Goal: Task Accomplishment & Management: Use online tool/utility

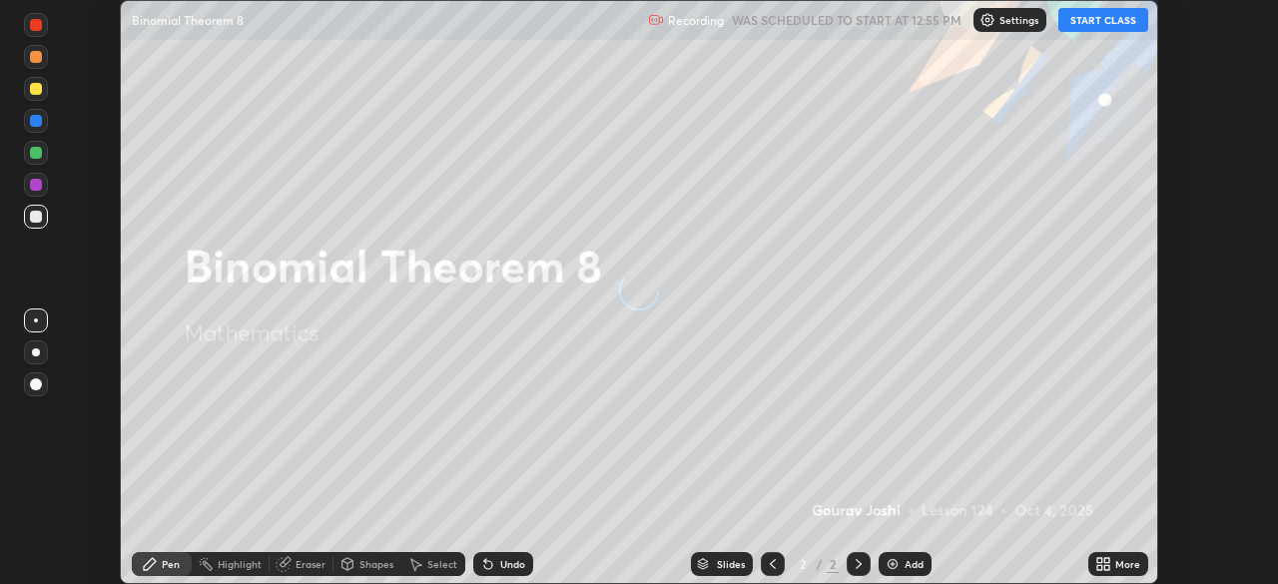
scroll to position [584, 1277]
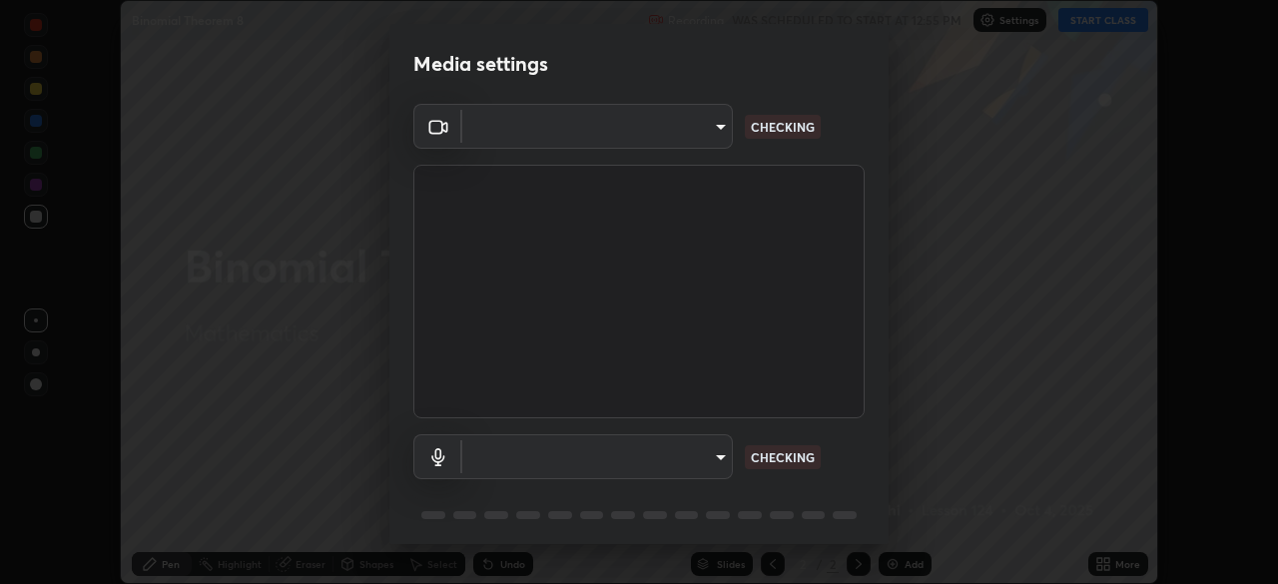
type input "a336d64f64e55d8aa7a740c0692a000d9b2cd72565bf31e1fe246034b728a4c7"
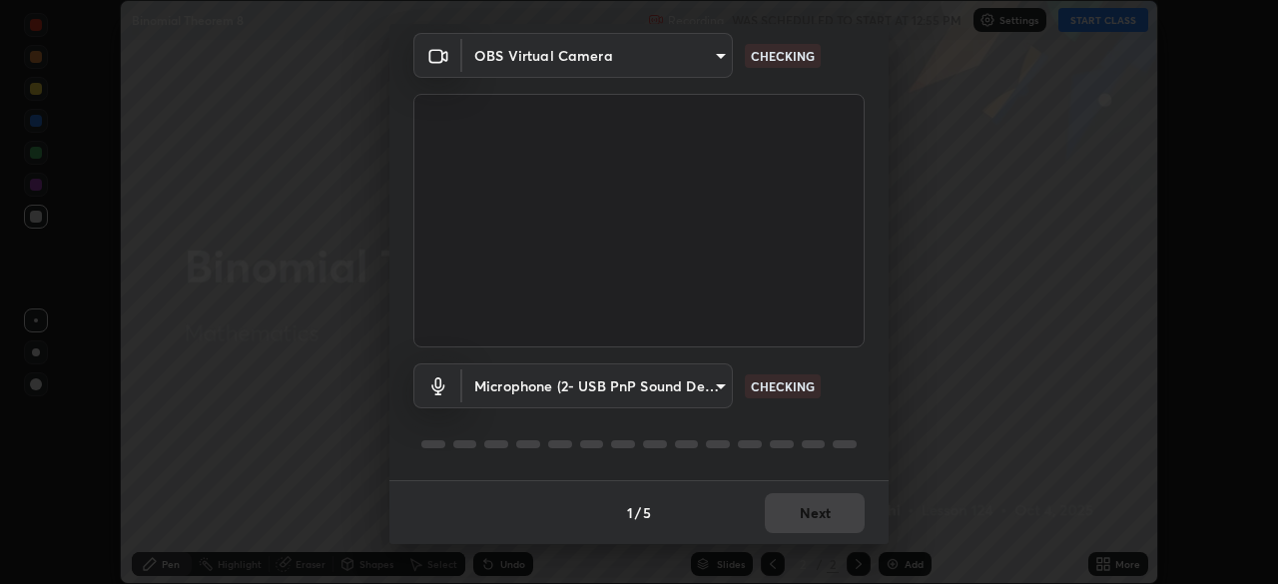
click at [831, 417] on div "Microphone (2- USB PnP Sound Device) (08bb:2902) 1df945eba5d6f968017f867854a705…" at bounding box center [638, 413] width 451 height 133
click at [828, 418] on div "Microphone (2- USB PnP Sound Device) (08bb:2902) 1df945eba5d6f968017f867854a705…" at bounding box center [638, 413] width 451 height 133
click at [827, 424] on div "Microphone (2- USB PnP Sound Device) (08bb:2902) 1df945eba5d6f968017f867854a705…" at bounding box center [638, 413] width 451 height 133
click at [823, 428] on div "Microphone (2- USB PnP Sound Device) (08bb:2902) 1df945eba5d6f968017f867854a705…" at bounding box center [638, 413] width 451 height 133
click at [826, 424] on div "Microphone (2- USB PnP Sound Device) (08bb:2902) 1df945eba5d6f968017f867854a705…" at bounding box center [638, 413] width 451 height 133
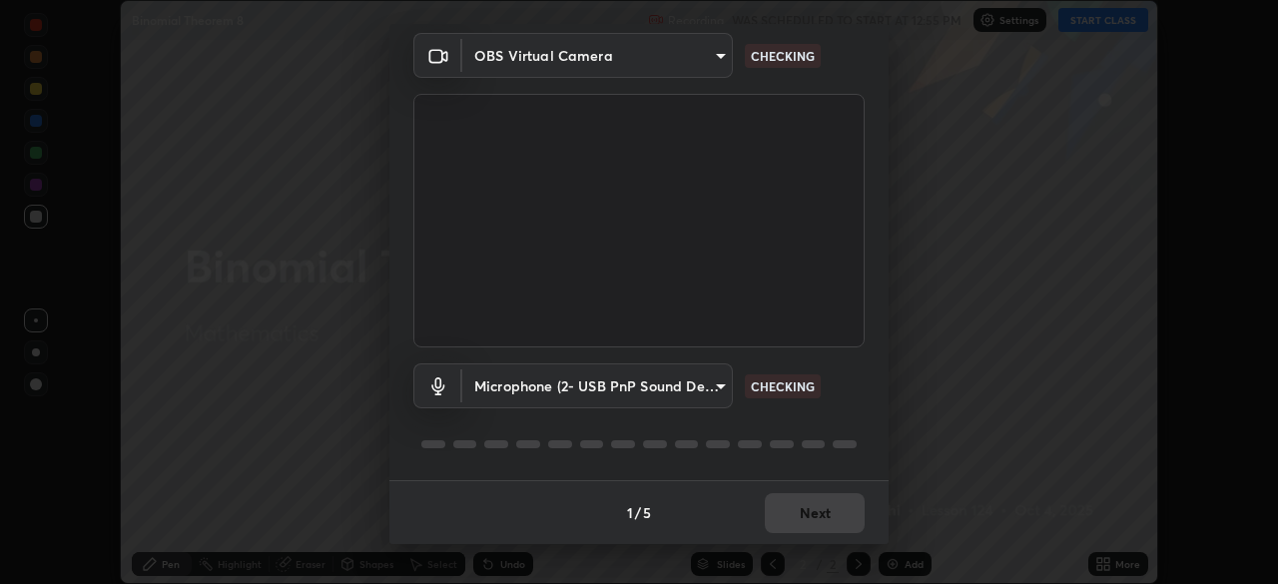
click at [826, 426] on div "Microphone (2- USB PnP Sound Device) (08bb:2902) 1df945eba5d6f968017f867854a705…" at bounding box center [638, 413] width 451 height 133
click at [824, 432] on div at bounding box center [638, 444] width 451 height 24
click at [828, 432] on div at bounding box center [638, 444] width 451 height 24
click at [826, 437] on div at bounding box center [638, 444] width 451 height 24
click at [828, 435] on div at bounding box center [638, 444] width 451 height 24
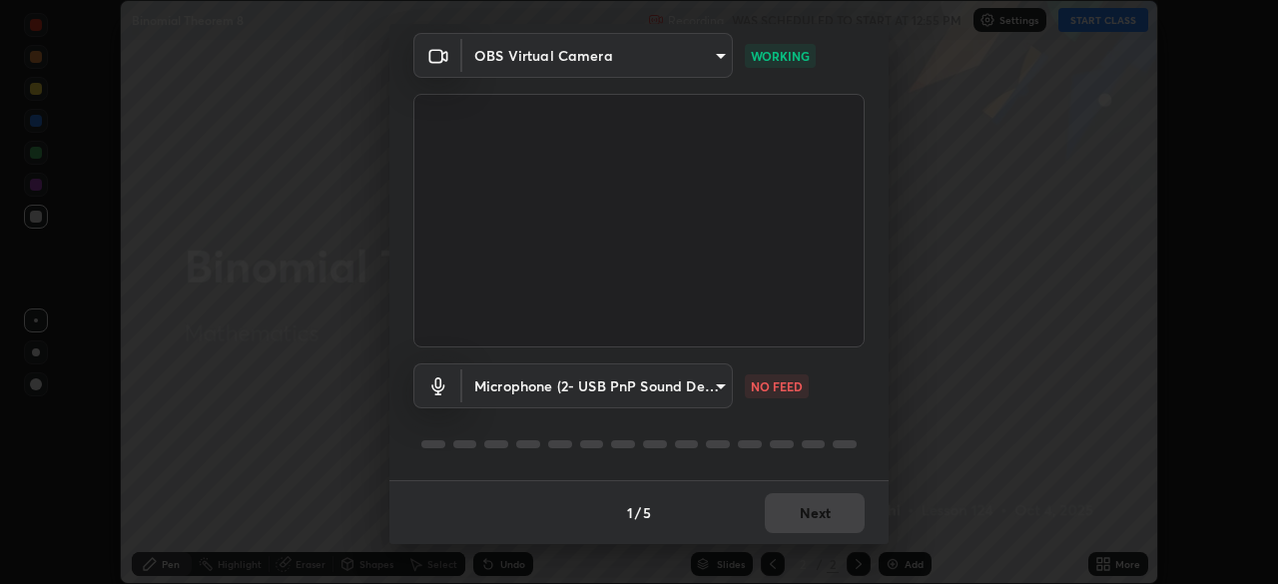
click at [832, 431] on div "Microphone (2- USB PnP Sound Device) (08bb:2902) 1df945eba5d6f968017f867854a705…" at bounding box center [638, 413] width 451 height 133
click at [708, 381] on body "Erase all Binomial Theorem 8 Recording WAS SCHEDULED TO START AT 12:55 PM Setti…" at bounding box center [639, 292] width 1278 height 584
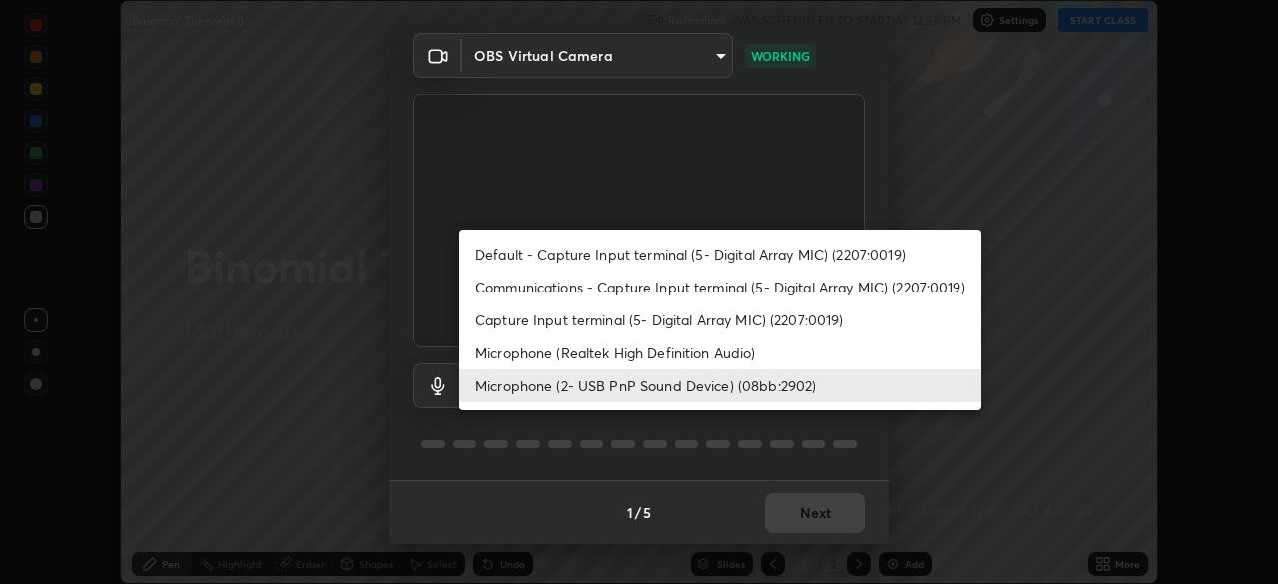
click at [699, 252] on li "Default - Capture Input terminal (5- Digital Array MIC) (2207:0019)" at bounding box center [720, 254] width 522 height 33
type input "default"
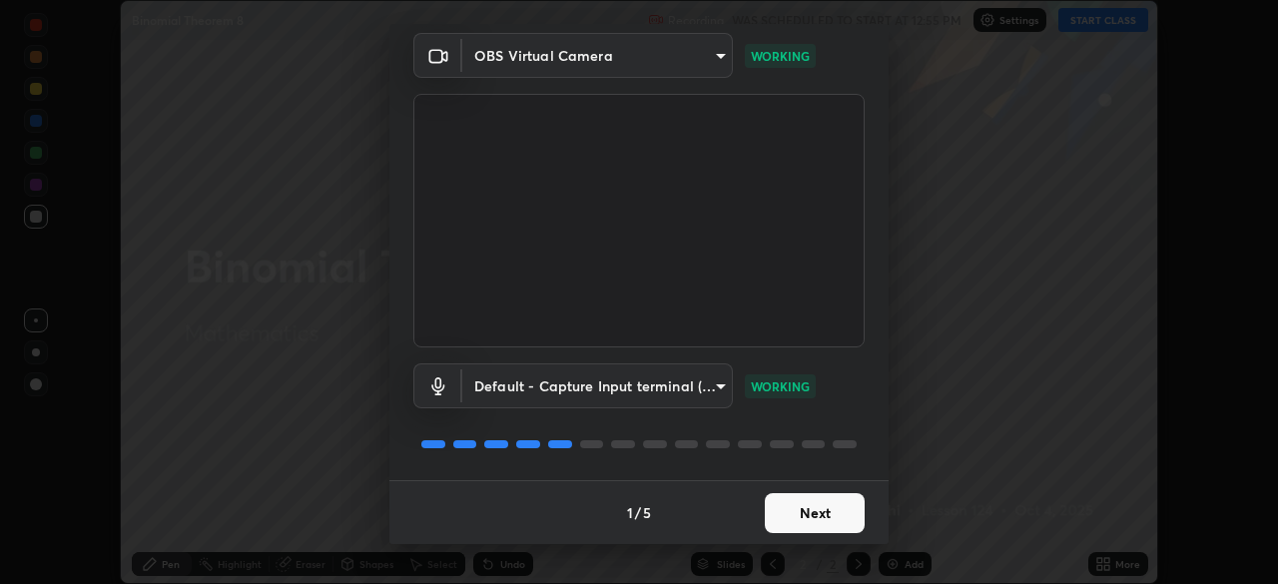
click at [797, 430] on div "Default - Capture Input terminal (5- Digital Array MIC) (2207:0019) default WOR…" at bounding box center [638, 413] width 451 height 133
click at [801, 503] on button "Next" at bounding box center [815, 513] width 100 height 40
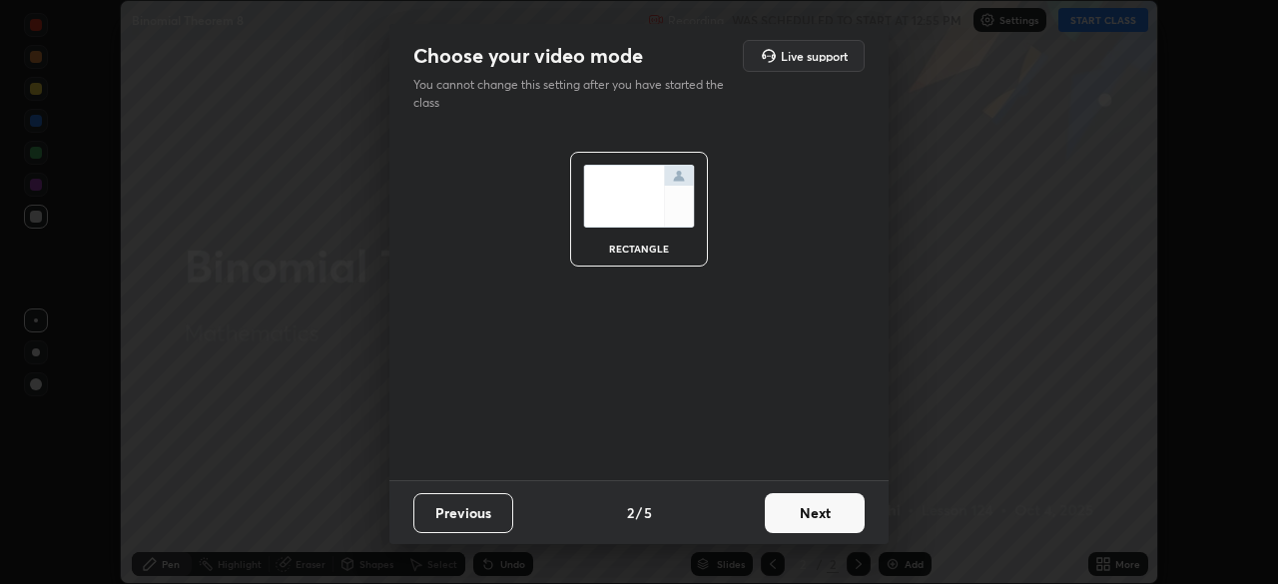
scroll to position [0, 0]
click at [802, 503] on button "Next" at bounding box center [815, 513] width 100 height 40
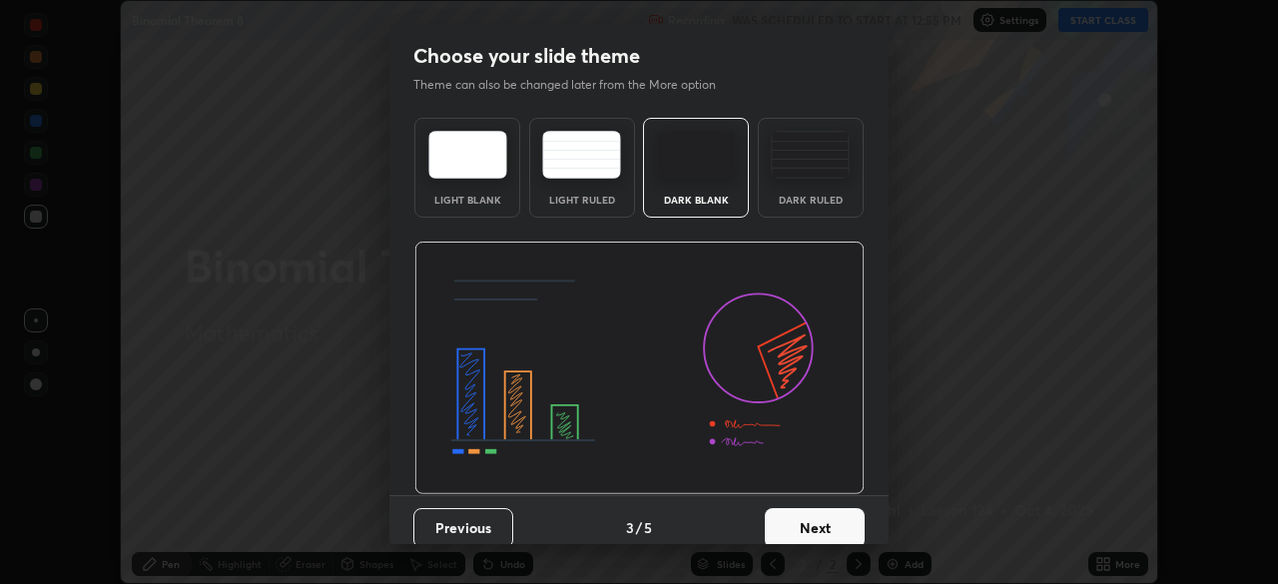
click at [802, 515] on button "Next" at bounding box center [815, 528] width 100 height 40
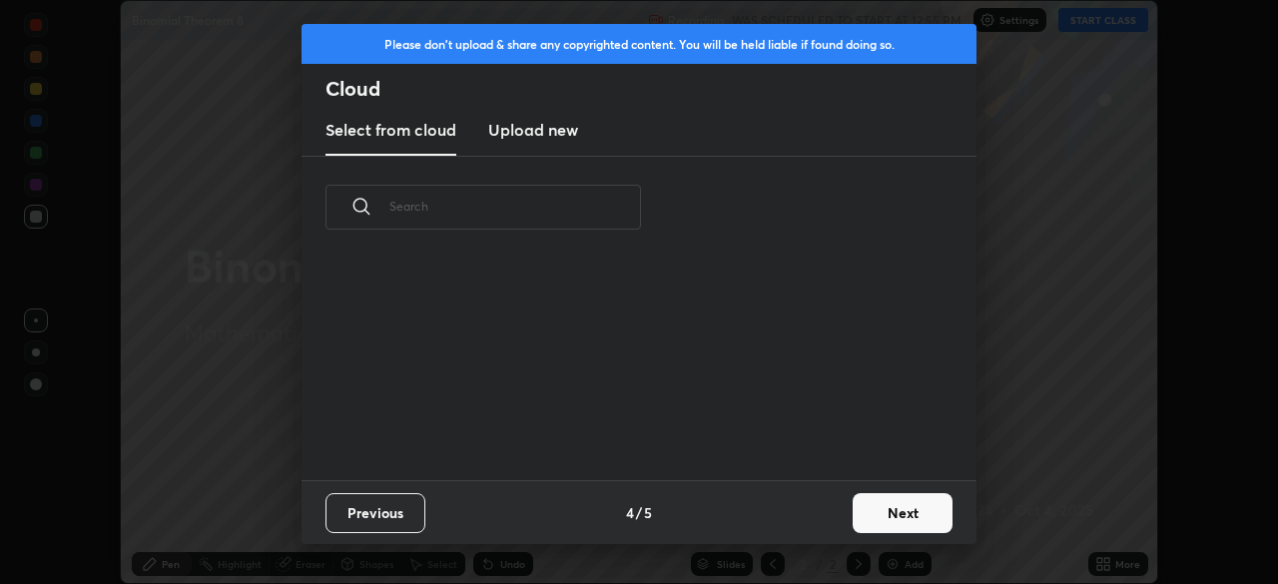
scroll to position [222, 641]
click at [876, 499] on button "Next" at bounding box center [903, 513] width 100 height 40
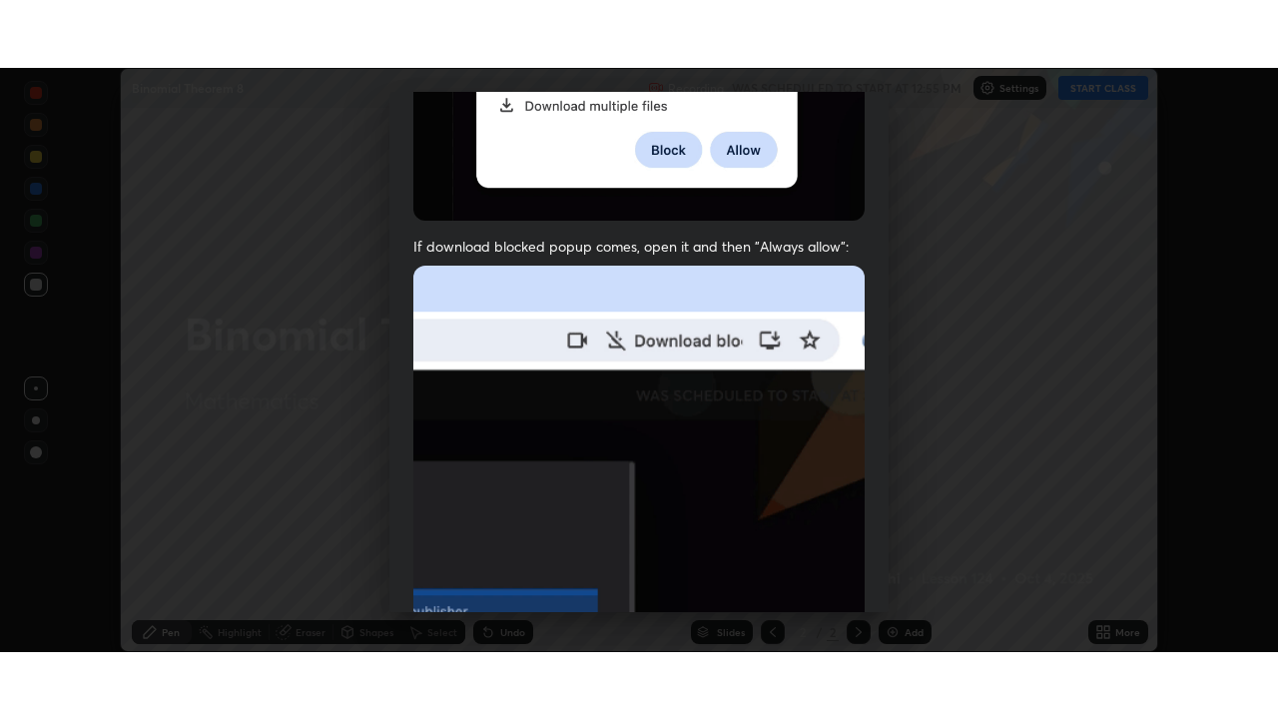
scroll to position [478, 0]
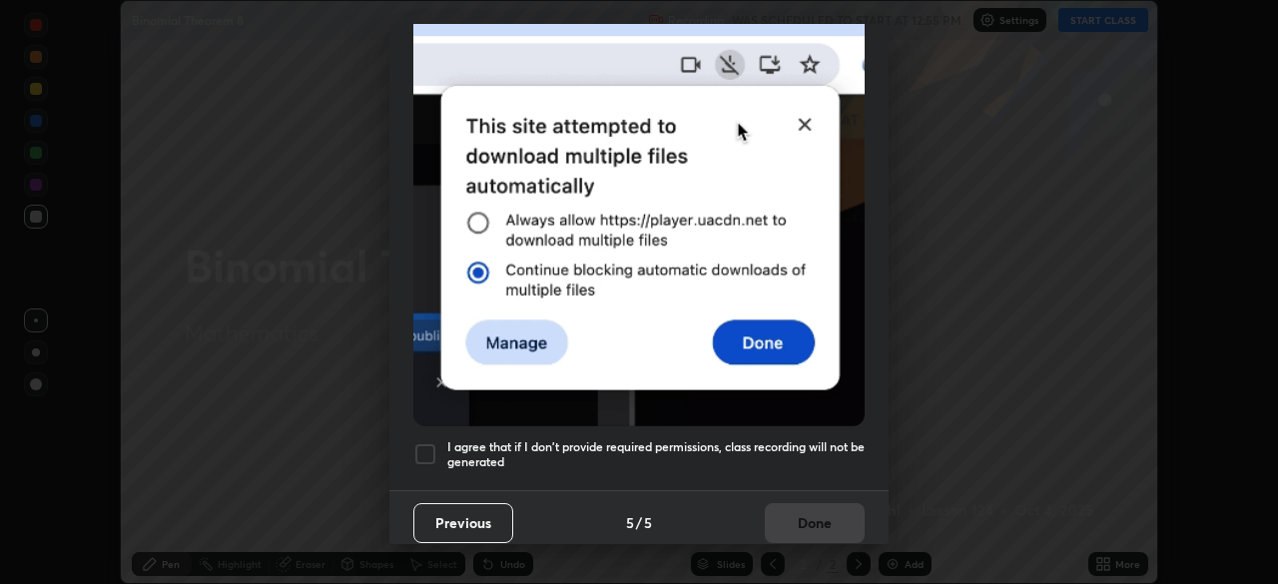
click at [425, 442] on div at bounding box center [425, 454] width 24 height 24
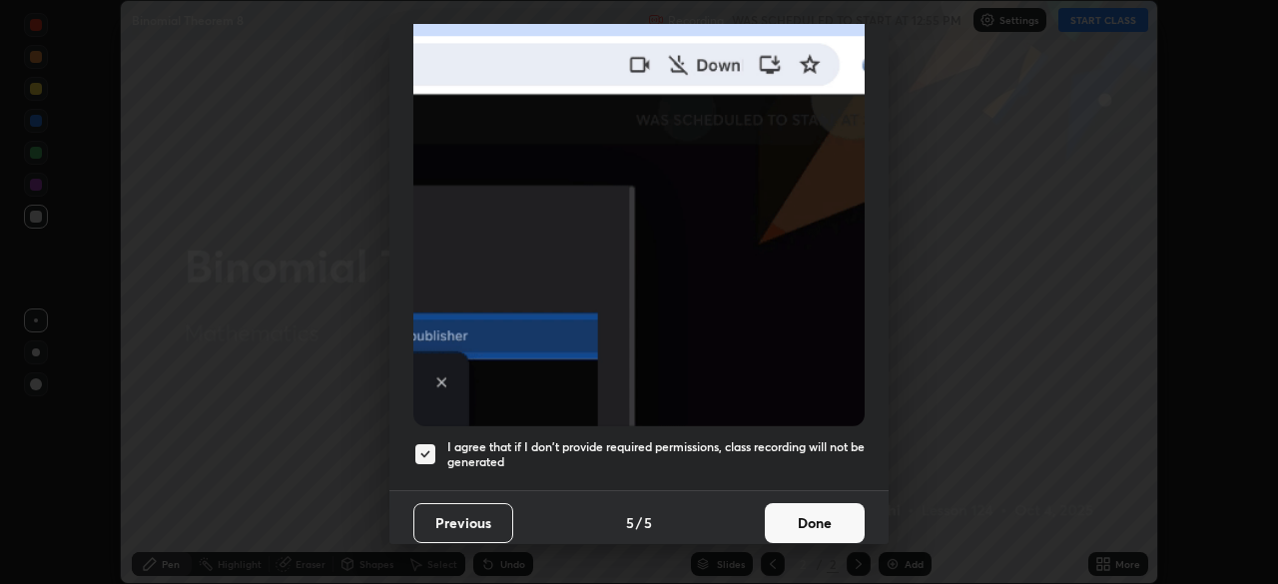
click at [783, 508] on button "Done" at bounding box center [815, 523] width 100 height 40
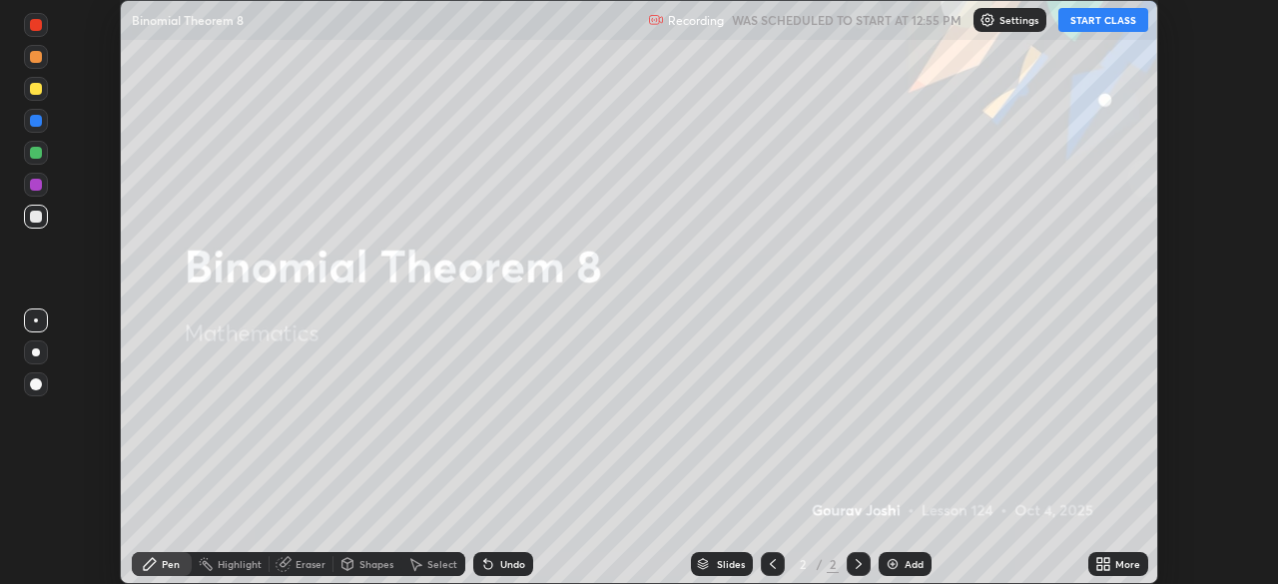
click at [1080, 21] on button "START CLASS" at bounding box center [1103, 20] width 90 height 24
click at [1115, 565] on div "More" at bounding box center [1127, 564] width 25 height 10
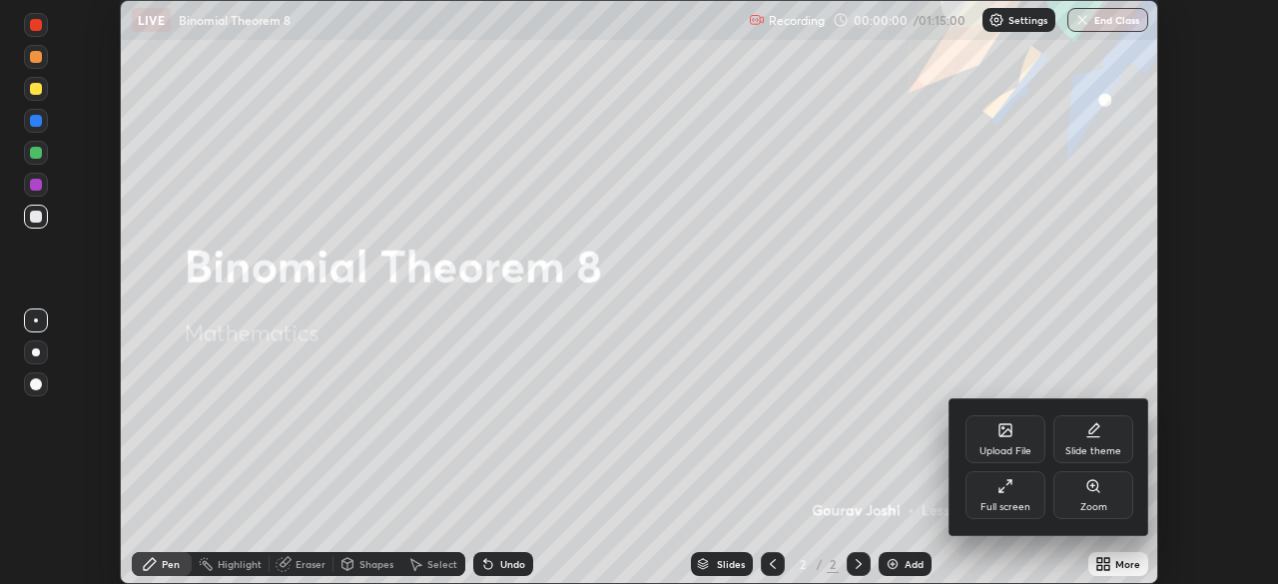
click at [1032, 491] on div "Full screen" at bounding box center [1005, 495] width 80 height 48
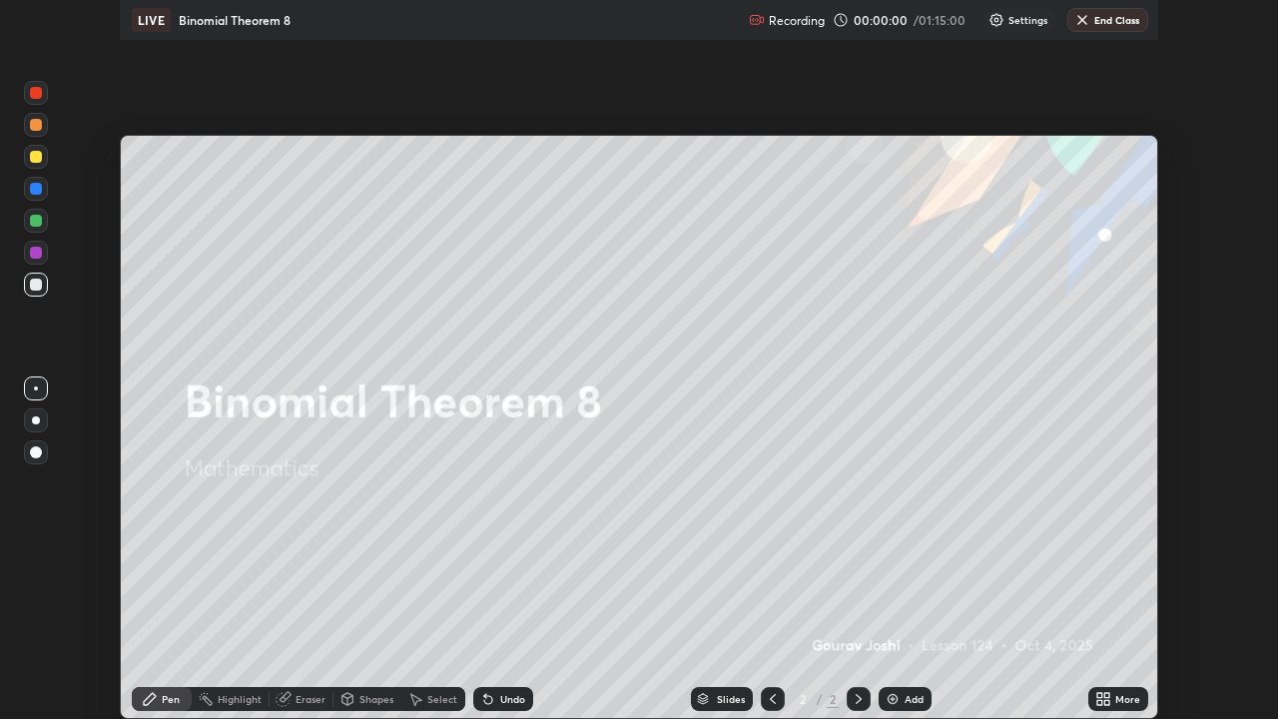
scroll to position [719, 1278]
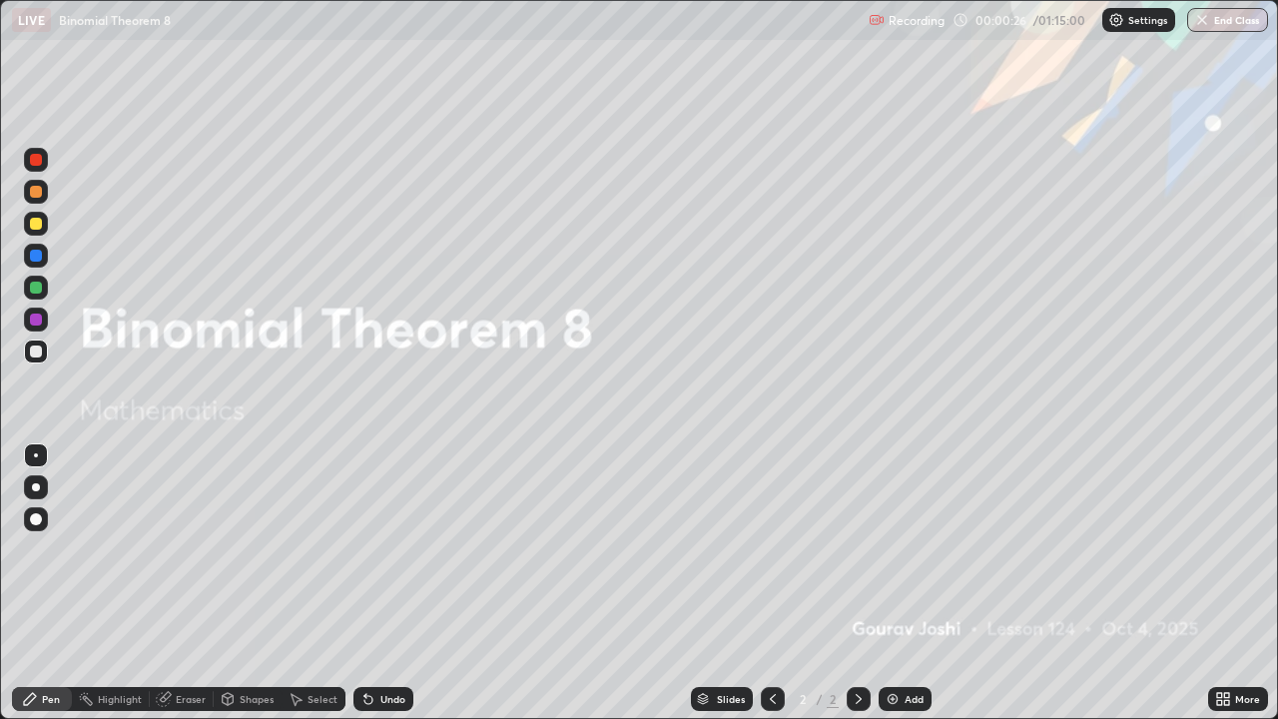
click at [885, 583] on img at bounding box center [893, 699] width 16 height 16
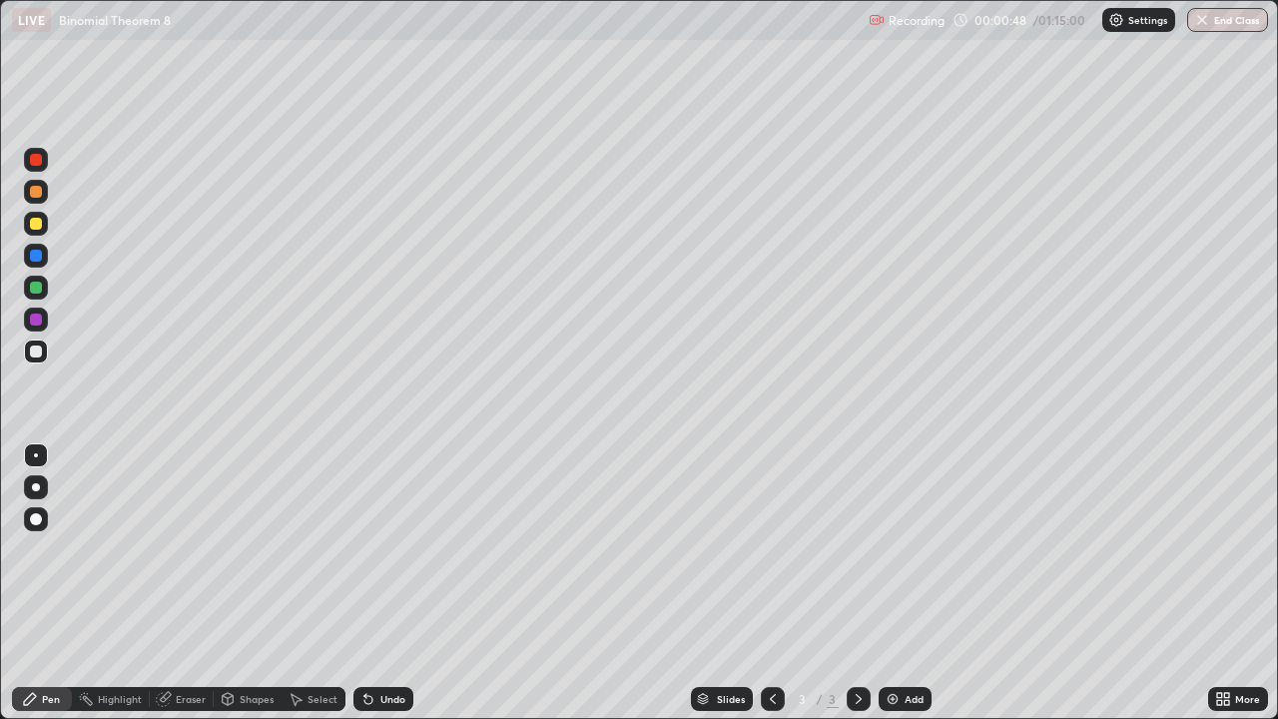
click at [34, 350] on div at bounding box center [36, 351] width 12 height 12
click at [39, 354] on div at bounding box center [36, 351] width 12 height 12
click at [34, 229] on div at bounding box center [36, 224] width 12 height 12
click at [178, 583] on div "Eraser" at bounding box center [191, 699] width 30 height 10
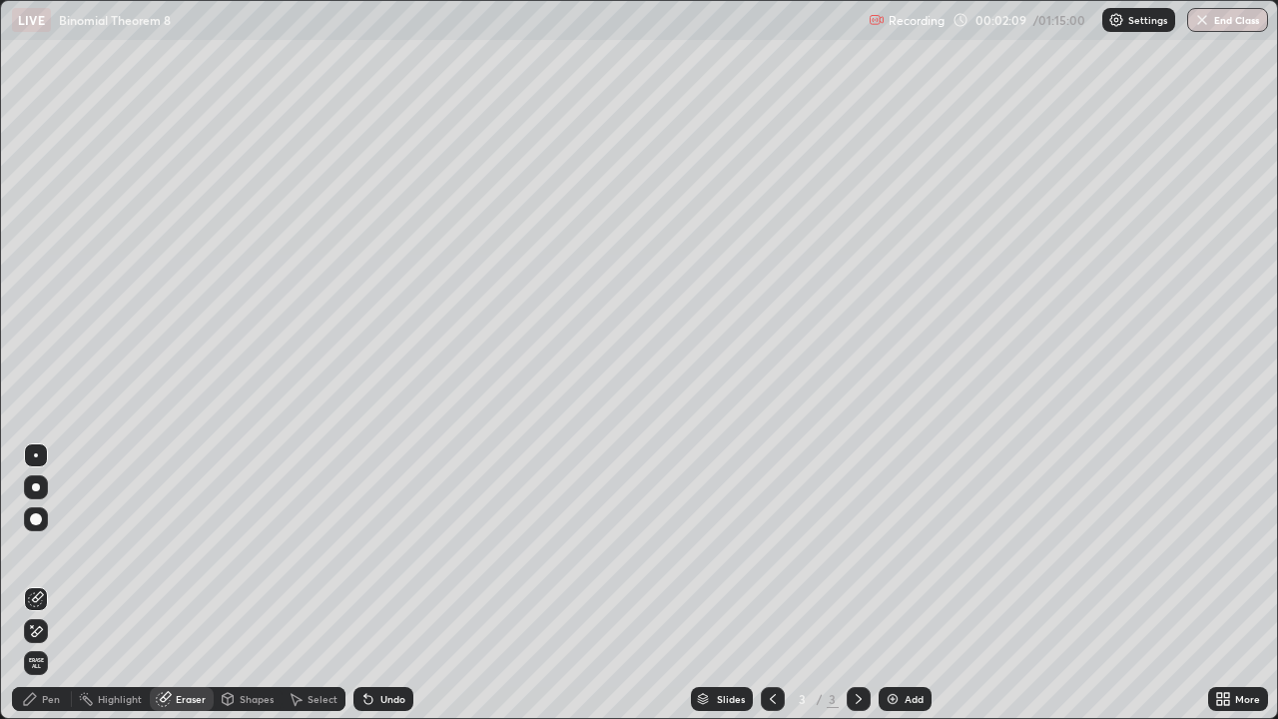
click at [40, 583] on div "Pen" at bounding box center [42, 699] width 60 height 24
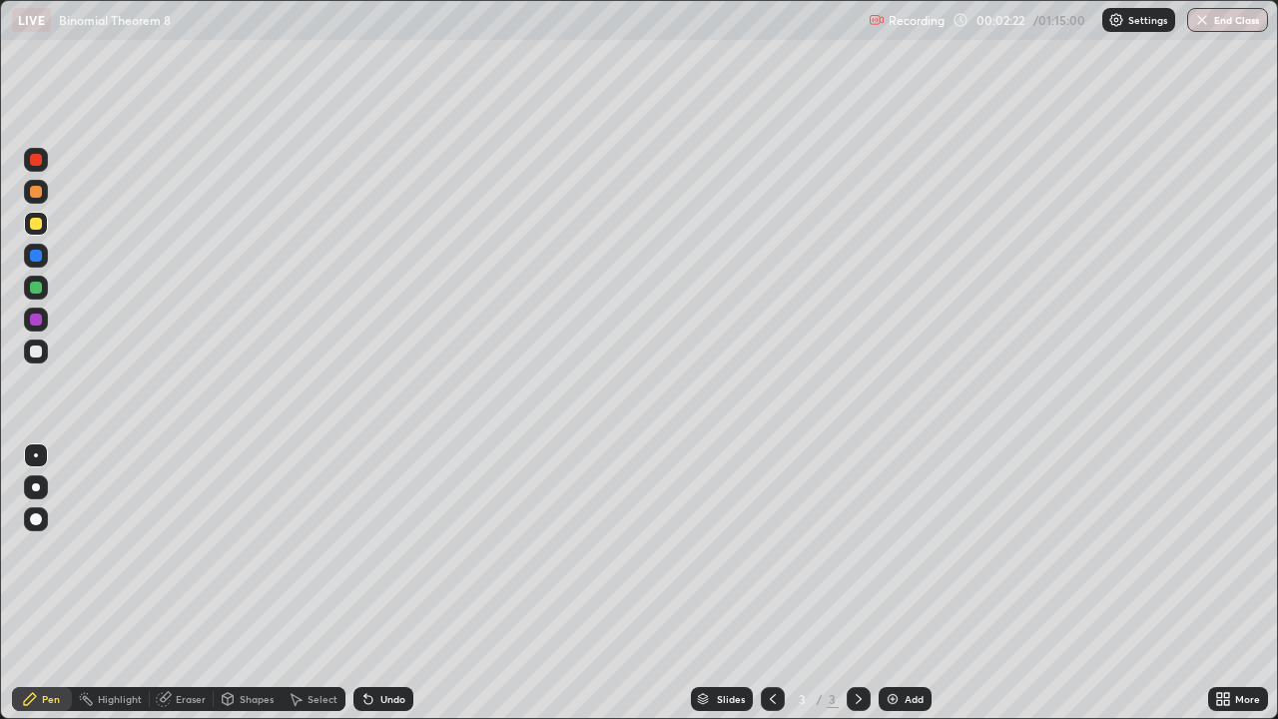
click at [36, 352] on div at bounding box center [36, 351] width 12 height 12
click at [27, 258] on div at bounding box center [36, 256] width 24 height 24
click at [32, 229] on div at bounding box center [36, 224] width 12 height 12
click at [368, 583] on icon at bounding box center [368, 699] width 16 height 16
click at [365, 583] on icon at bounding box center [368, 700] width 8 height 8
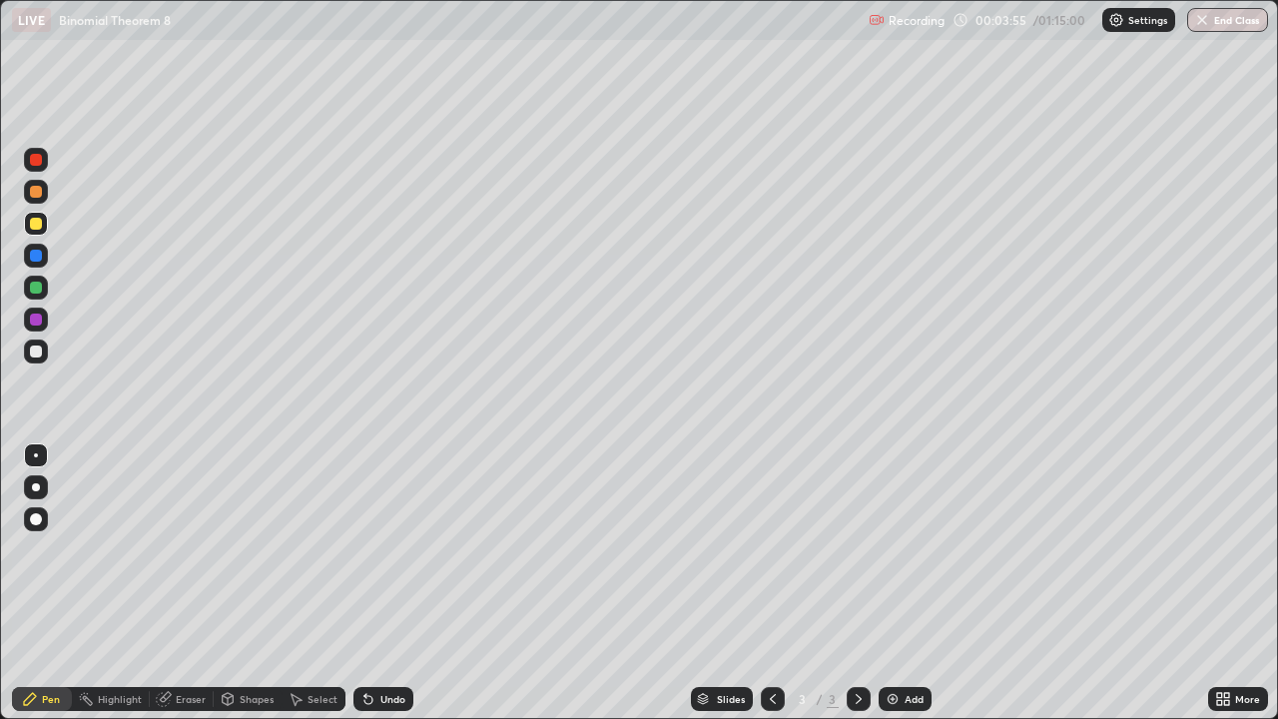
click at [366, 583] on icon at bounding box center [368, 700] width 8 height 8
click at [364, 583] on icon at bounding box center [368, 700] width 8 height 8
click at [893, 583] on img at bounding box center [893, 699] width 16 height 16
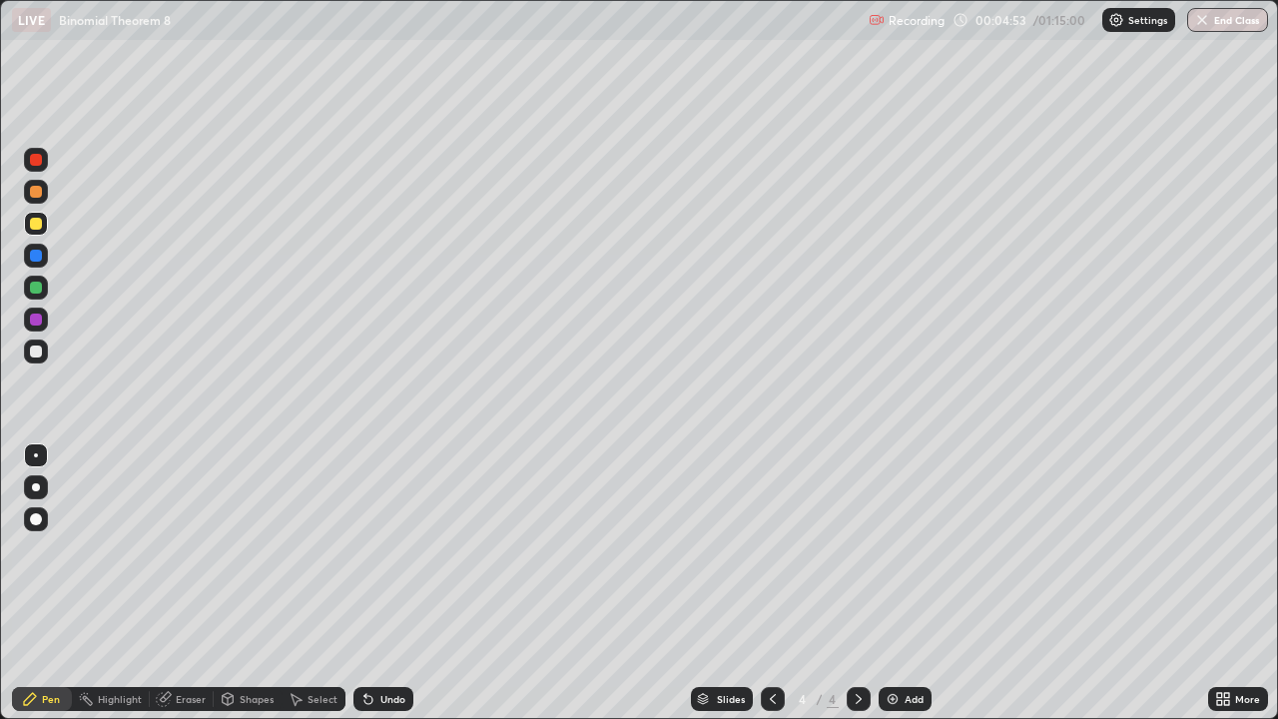
click at [33, 350] on div at bounding box center [36, 351] width 12 height 12
click at [31, 259] on div at bounding box center [36, 256] width 12 height 12
click at [38, 351] on div at bounding box center [36, 351] width 12 height 12
click at [186, 583] on div "Eraser" at bounding box center [191, 699] width 30 height 10
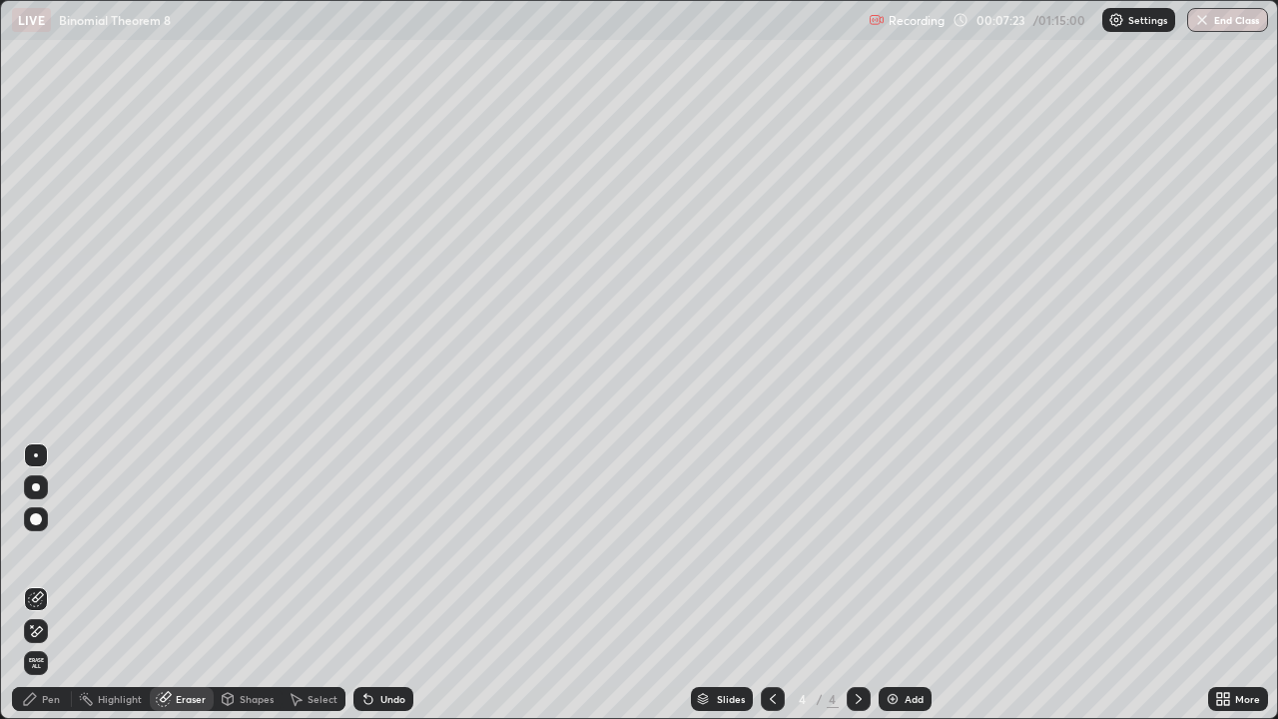
click at [57, 583] on div "Pen" at bounding box center [51, 699] width 18 height 10
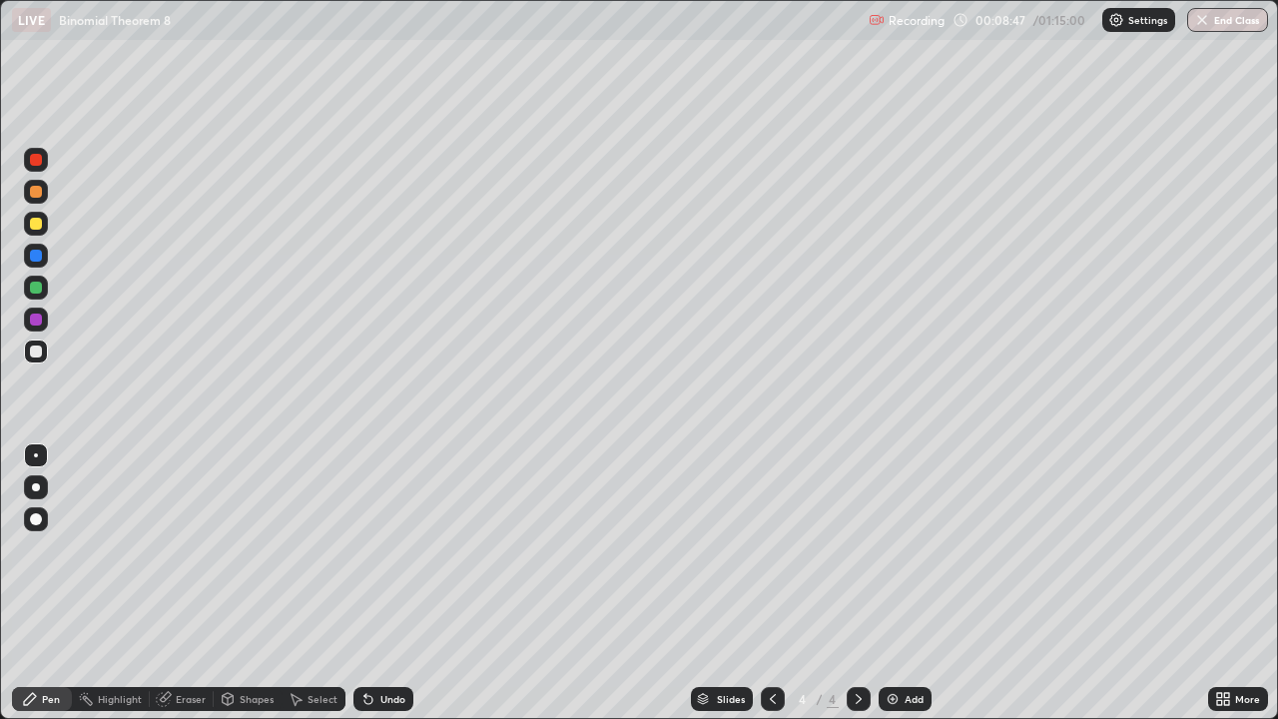
click at [895, 583] on img at bounding box center [893, 699] width 16 height 16
click at [32, 164] on div at bounding box center [36, 160] width 12 height 12
click at [28, 360] on div at bounding box center [36, 351] width 24 height 24
click at [40, 320] on div at bounding box center [36, 319] width 12 height 12
click at [886, 583] on img at bounding box center [893, 699] width 16 height 16
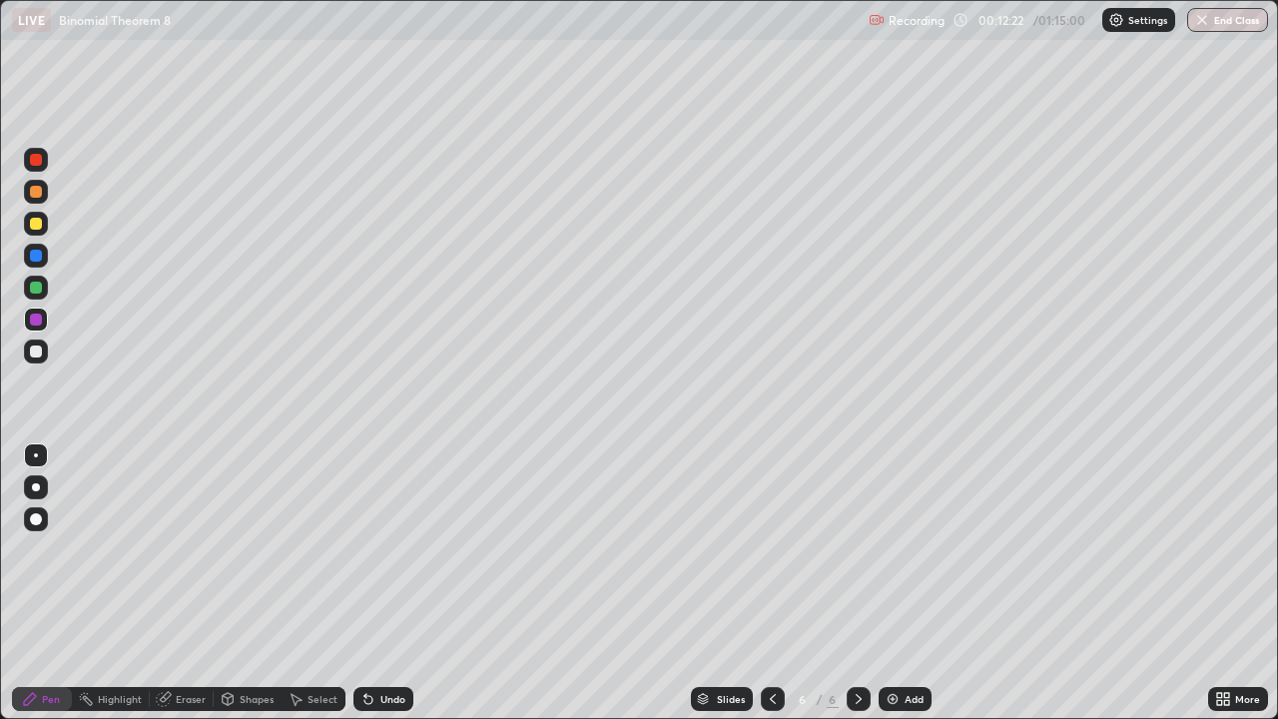
click at [36, 350] on div at bounding box center [36, 351] width 12 height 12
click at [36, 291] on div at bounding box center [36, 288] width 12 height 12
click at [193, 583] on div "Eraser" at bounding box center [182, 699] width 64 height 24
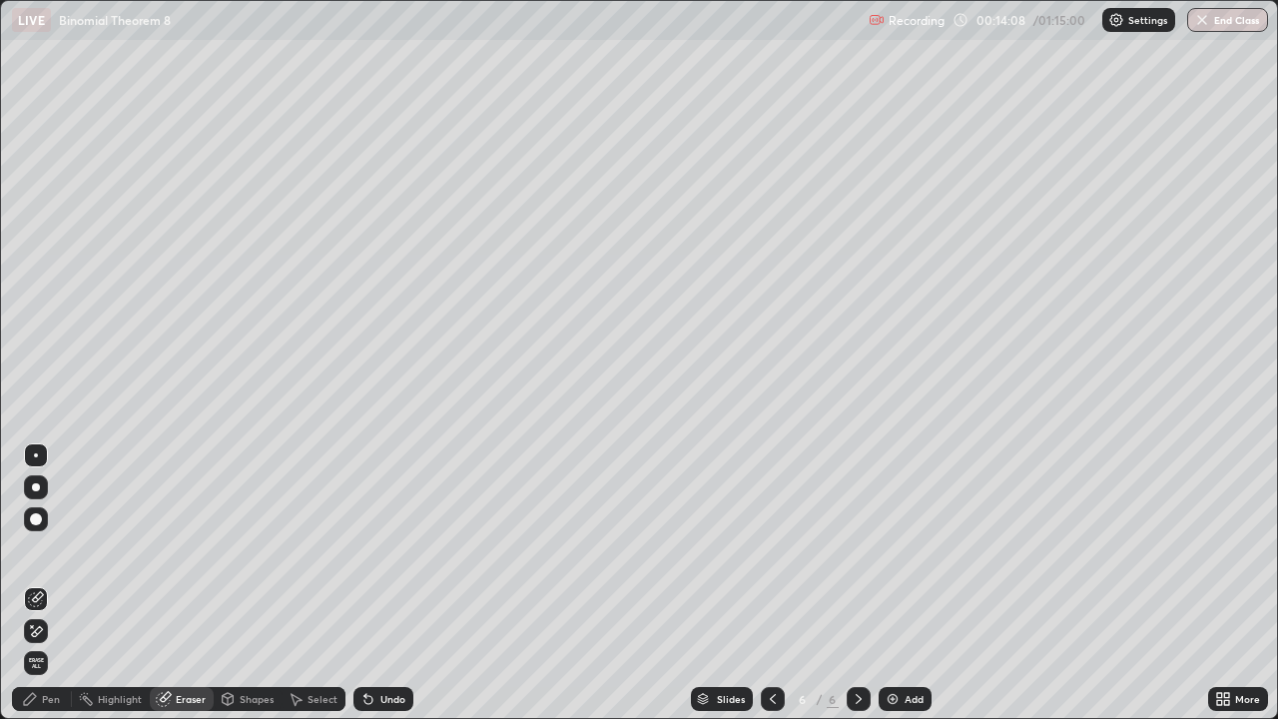
click at [56, 583] on div "Pen" at bounding box center [51, 699] width 18 height 10
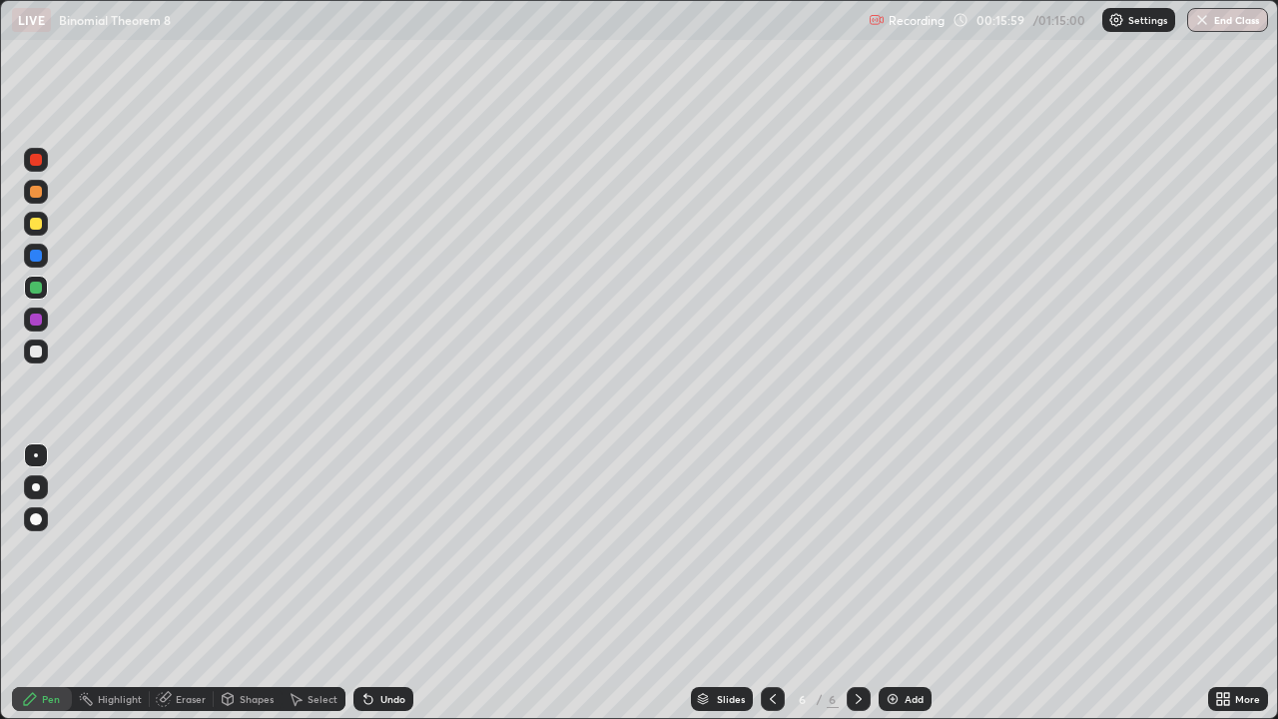
click at [902, 583] on div "Add" at bounding box center [905, 699] width 53 height 24
click at [37, 351] on div at bounding box center [36, 351] width 12 height 12
click at [35, 287] on div at bounding box center [36, 288] width 12 height 12
click at [900, 583] on div "Add" at bounding box center [905, 699] width 53 height 24
click at [26, 349] on div at bounding box center [36, 351] width 24 height 24
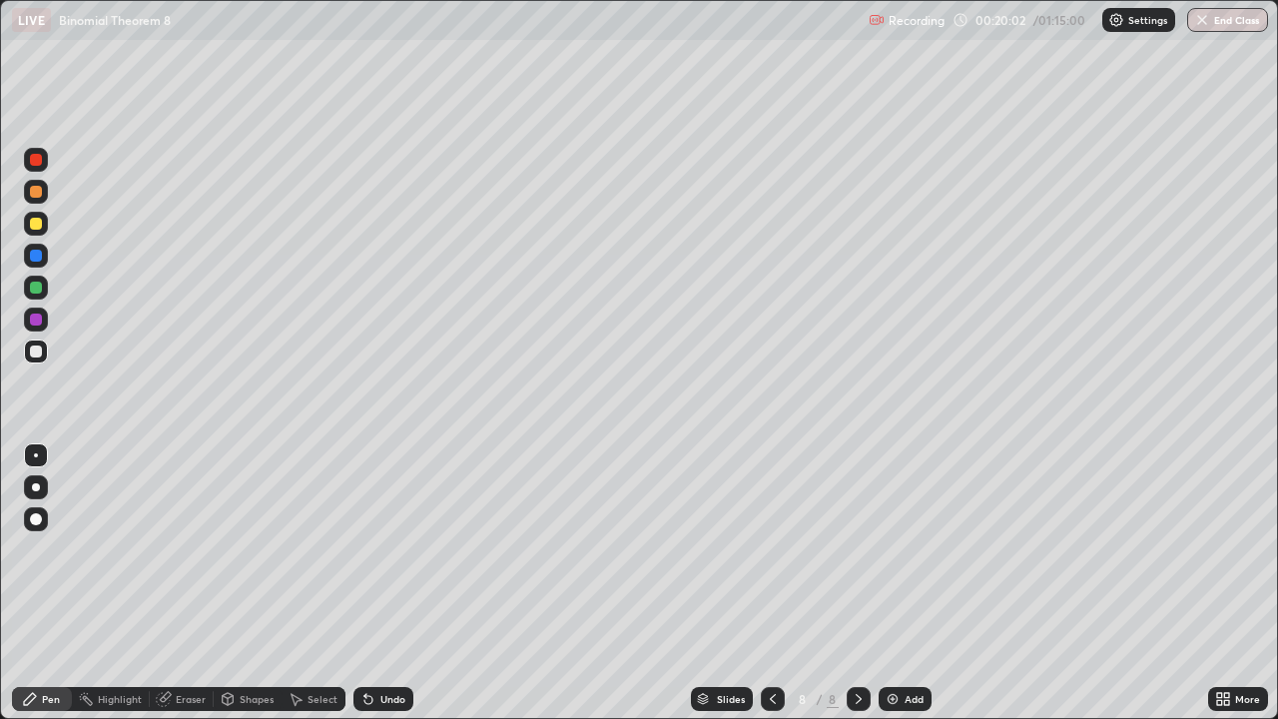
click at [38, 292] on div at bounding box center [36, 288] width 12 height 12
click at [365, 583] on icon at bounding box center [368, 700] width 8 height 8
click at [384, 583] on div "Undo" at bounding box center [392, 699] width 25 height 10
click at [379, 583] on div "Undo" at bounding box center [383, 699] width 60 height 24
click at [360, 583] on div "Undo" at bounding box center [383, 699] width 60 height 24
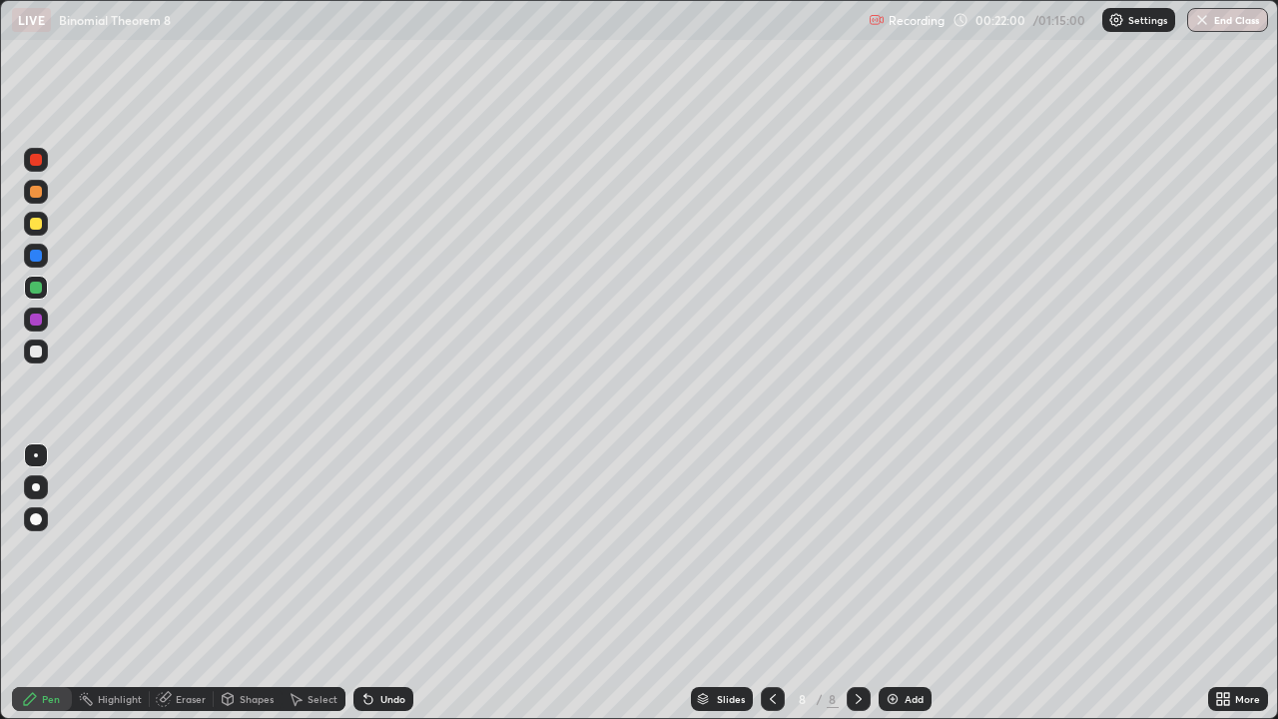
click at [37, 353] on div at bounding box center [36, 351] width 12 height 12
click at [892, 583] on img at bounding box center [893, 699] width 16 height 16
click at [171, 583] on div "Eraser" at bounding box center [182, 699] width 64 height 24
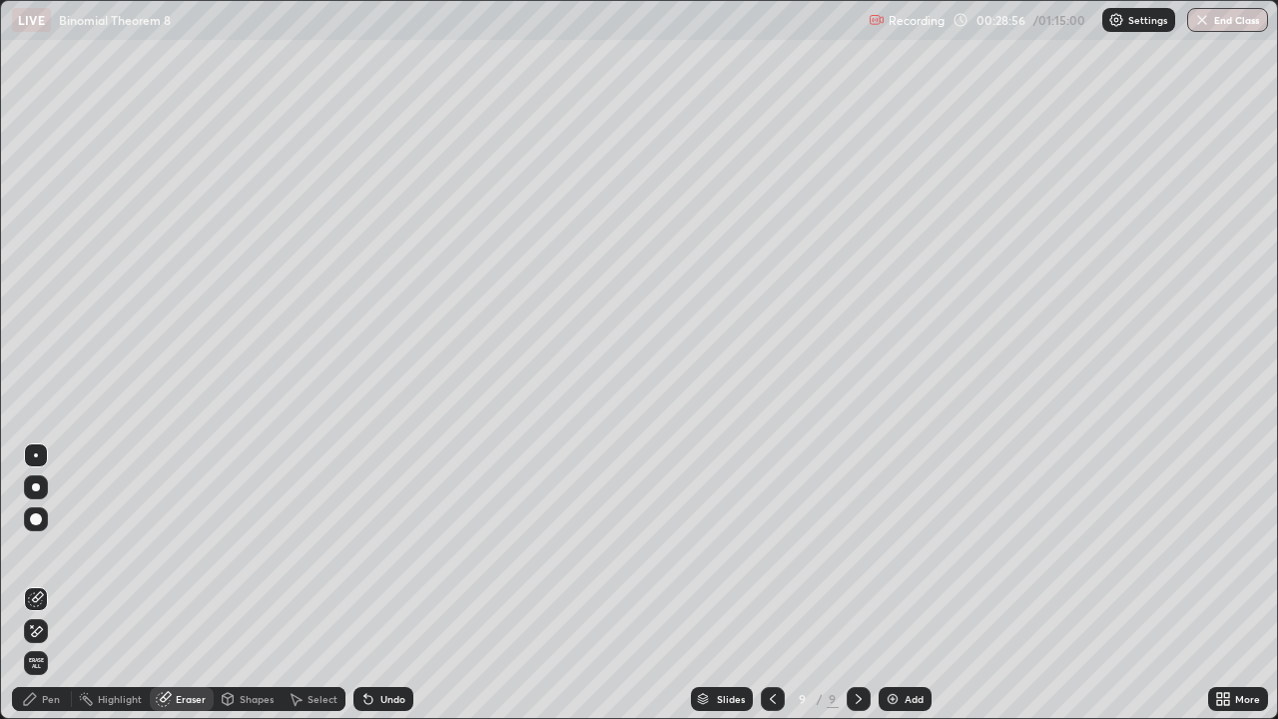
click at [32, 583] on icon at bounding box center [32, 626] width 2 height 2
click at [45, 583] on div "Pen" at bounding box center [42, 699] width 60 height 24
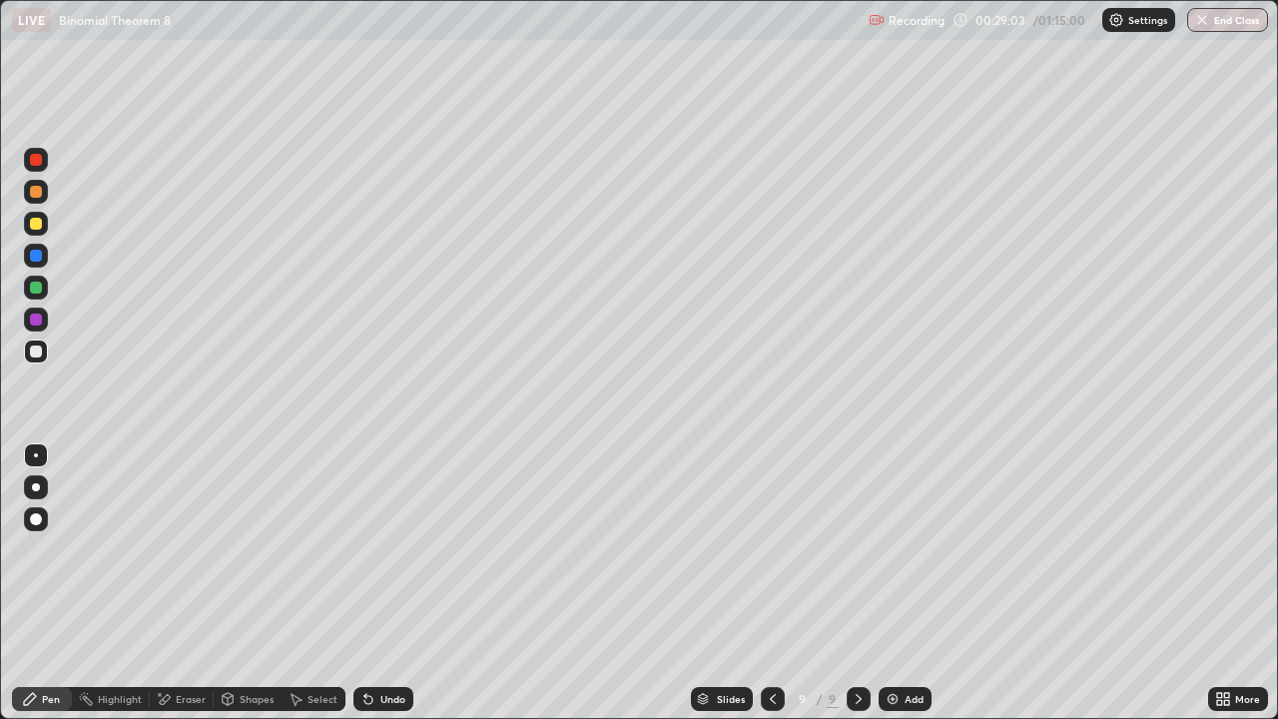
click at [185, 583] on div "Eraser" at bounding box center [191, 699] width 30 height 10
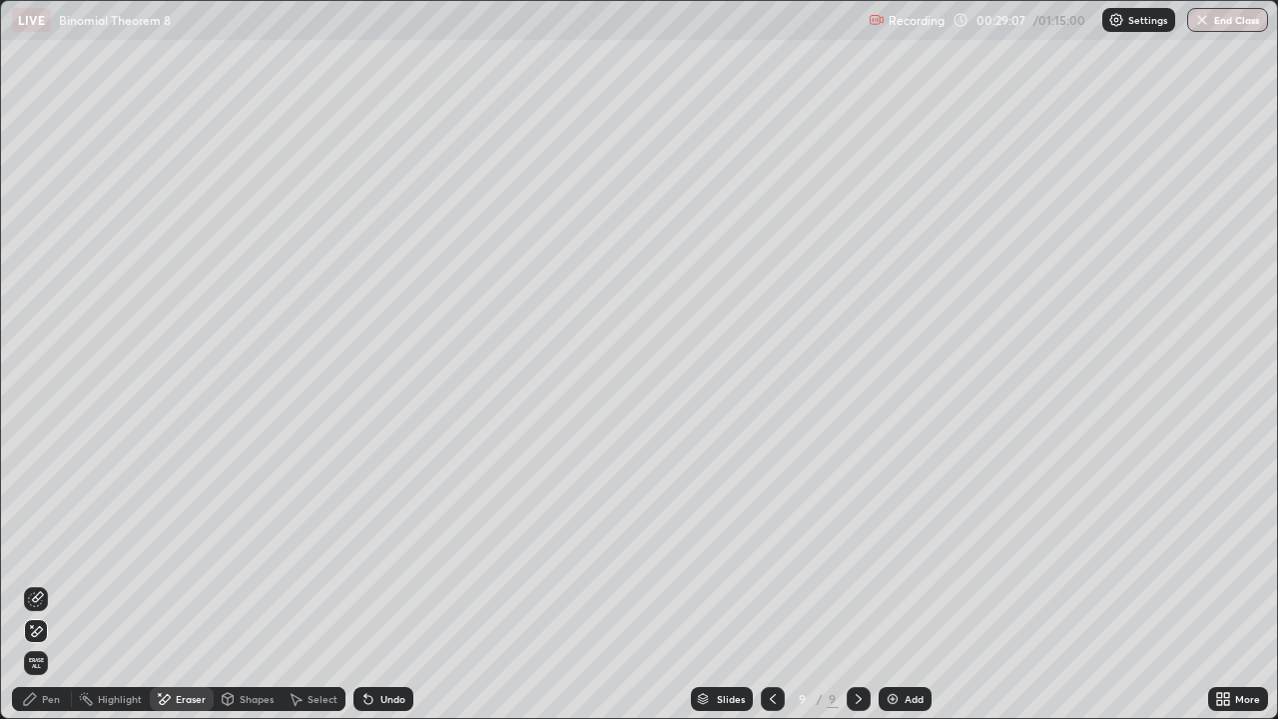
click at [47, 583] on div "Pen" at bounding box center [51, 699] width 18 height 10
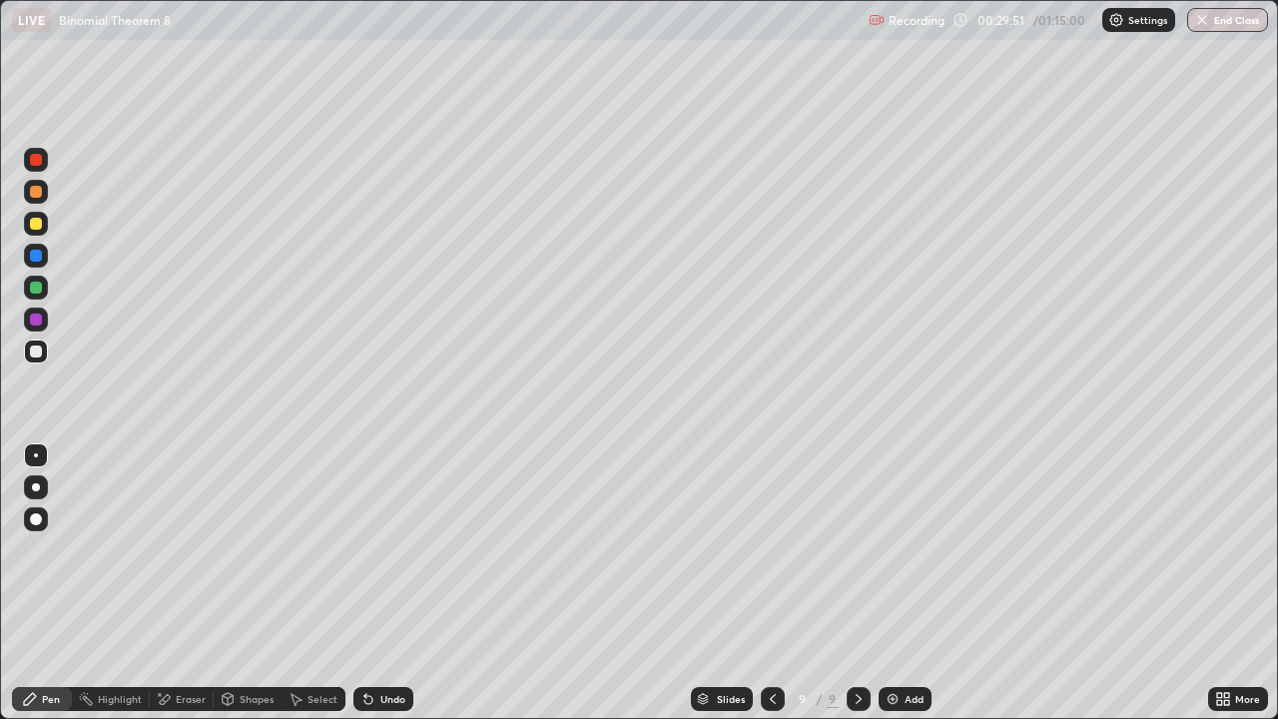
click at [893, 583] on div "Add" at bounding box center [905, 699] width 53 height 24
click at [373, 583] on div "Undo" at bounding box center [383, 699] width 60 height 24
click at [379, 583] on div "Undo" at bounding box center [383, 699] width 60 height 24
click at [380, 583] on div "Undo" at bounding box center [392, 699] width 25 height 10
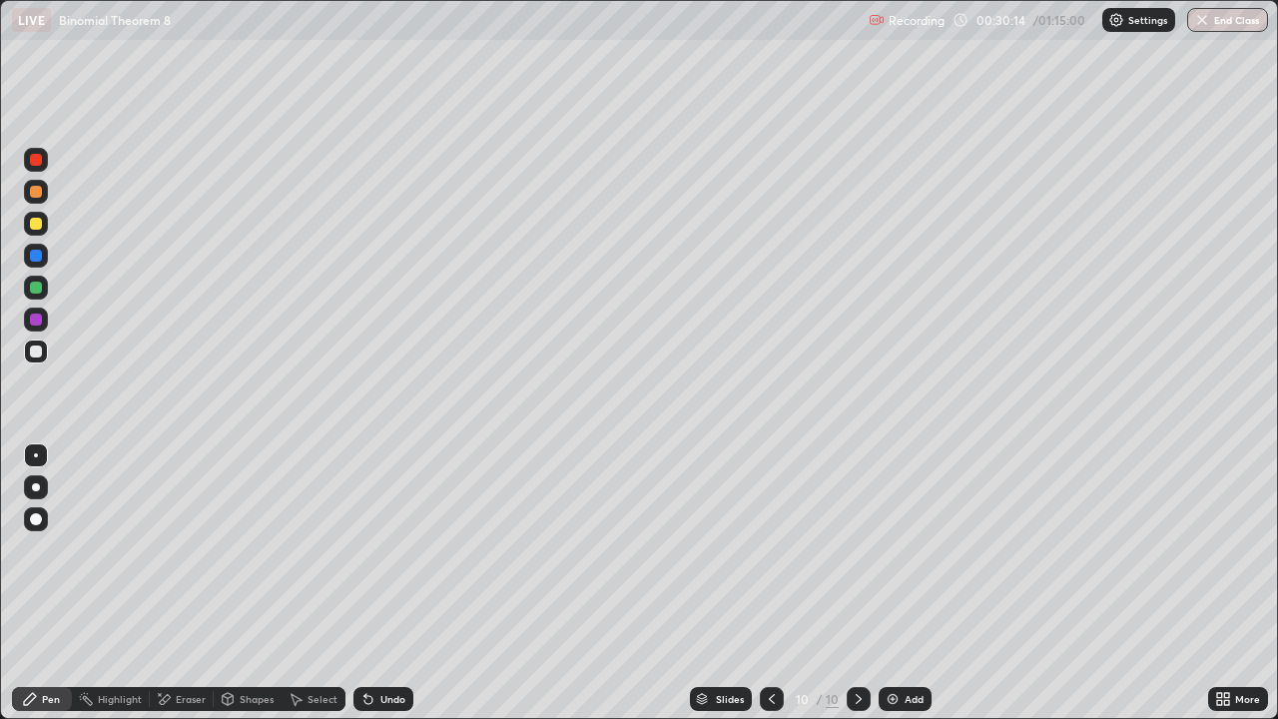
click at [387, 583] on div "Undo" at bounding box center [392, 699] width 25 height 10
click at [389, 583] on div "Undo" at bounding box center [383, 699] width 60 height 24
click at [385, 583] on div "Undo" at bounding box center [383, 699] width 60 height 24
click at [396, 583] on div "Undo" at bounding box center [383, 699] width 60 height 24
click at [41, 164] on div at bounding box center [36, 160] width 12 height 12
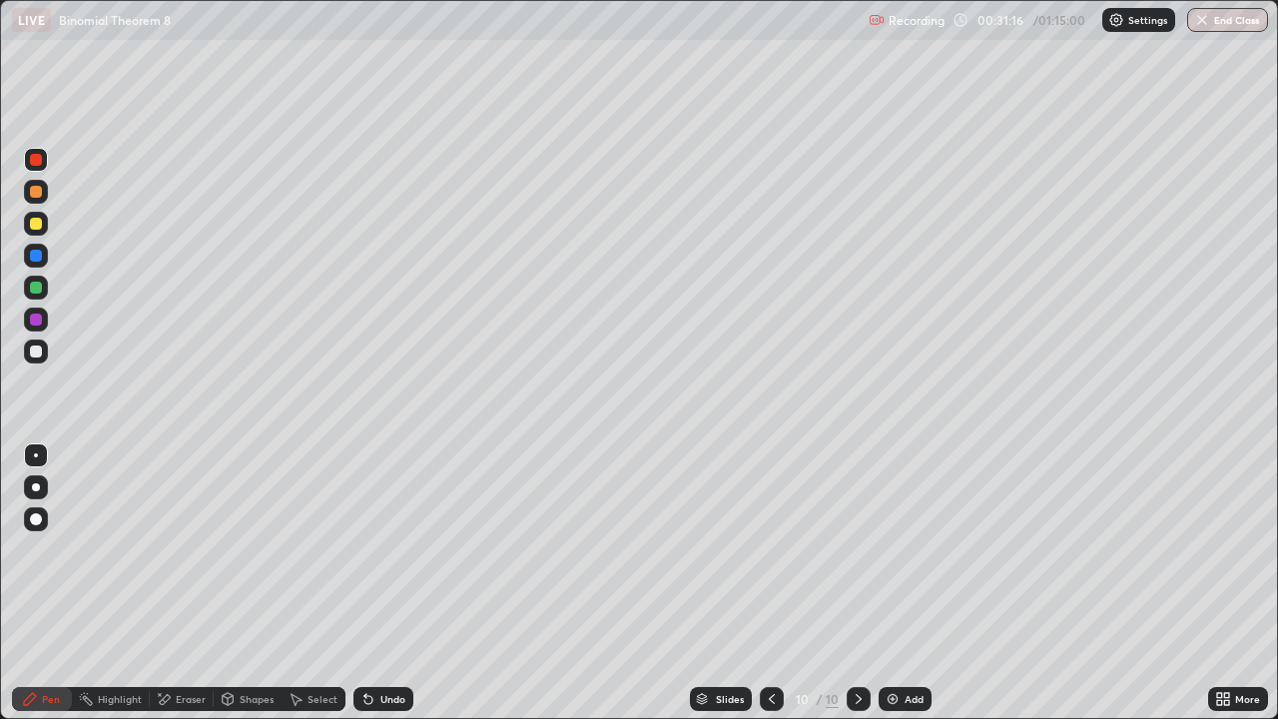
click at [184, 583] on div "Eraser" at bounding box center [191, 699] width 30 height 10
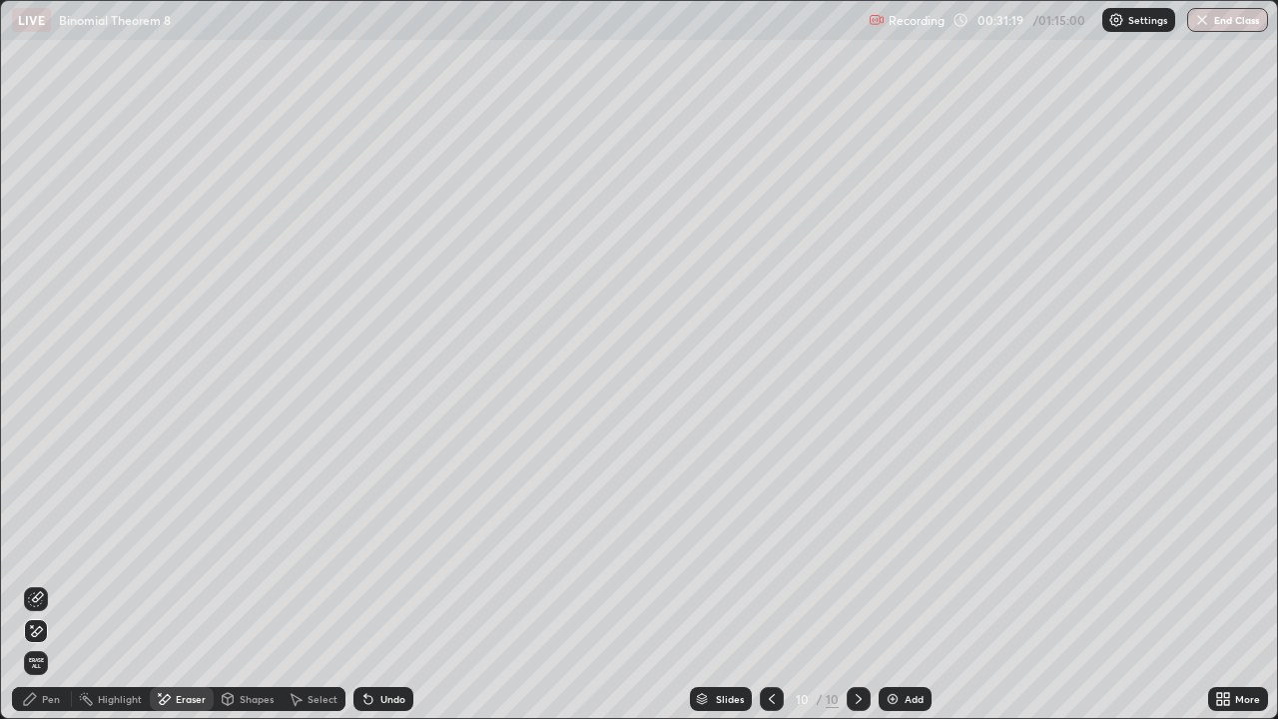
click at [54, 583] on div "Pen" at bounding box center [51, 699] width 18 height 10
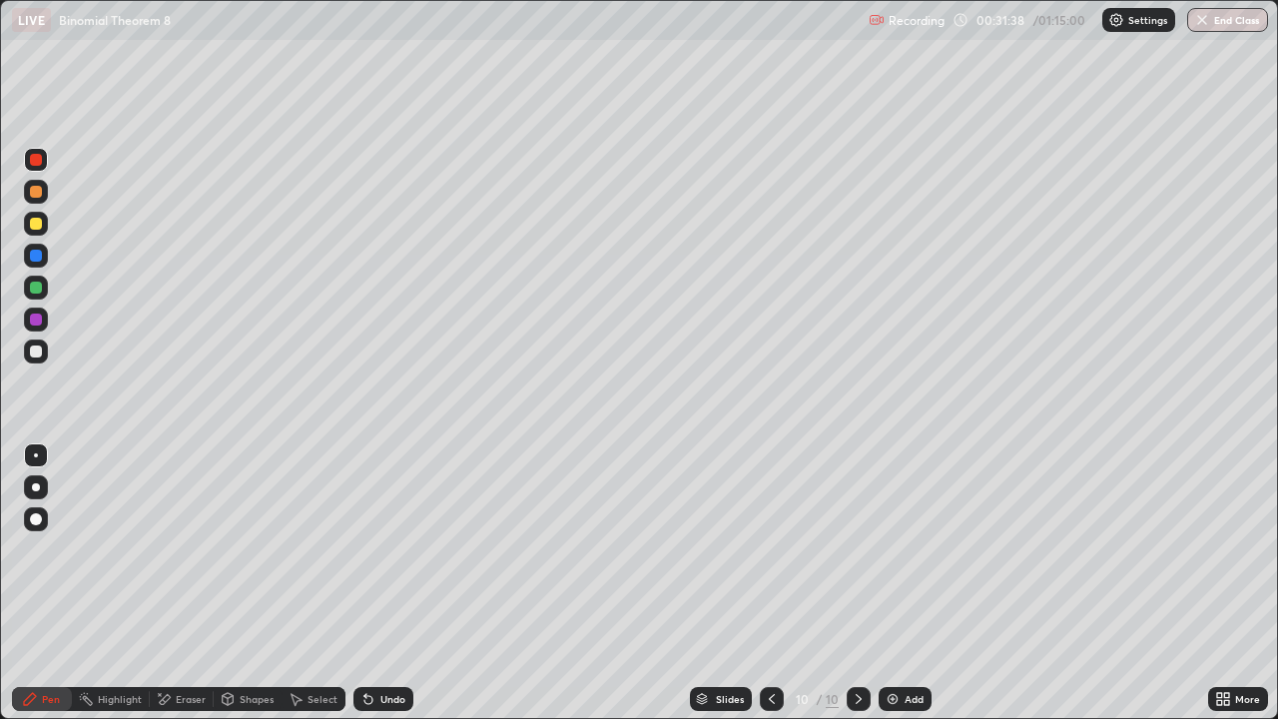
click at [32, 224] on div at bounding box center [36, 224] width 12 height 12
click at [41, 264] on div at bounding box center [36, 256] width 24 height 24
click at [30, 320] on div at bounding box center [36, 319] width 12 height 12
click at [31, 288] on div at bounding box center [36, 288] width 12 height 12
click at [33, 359] on div at bounding box center [36, 351] width 24 height 24
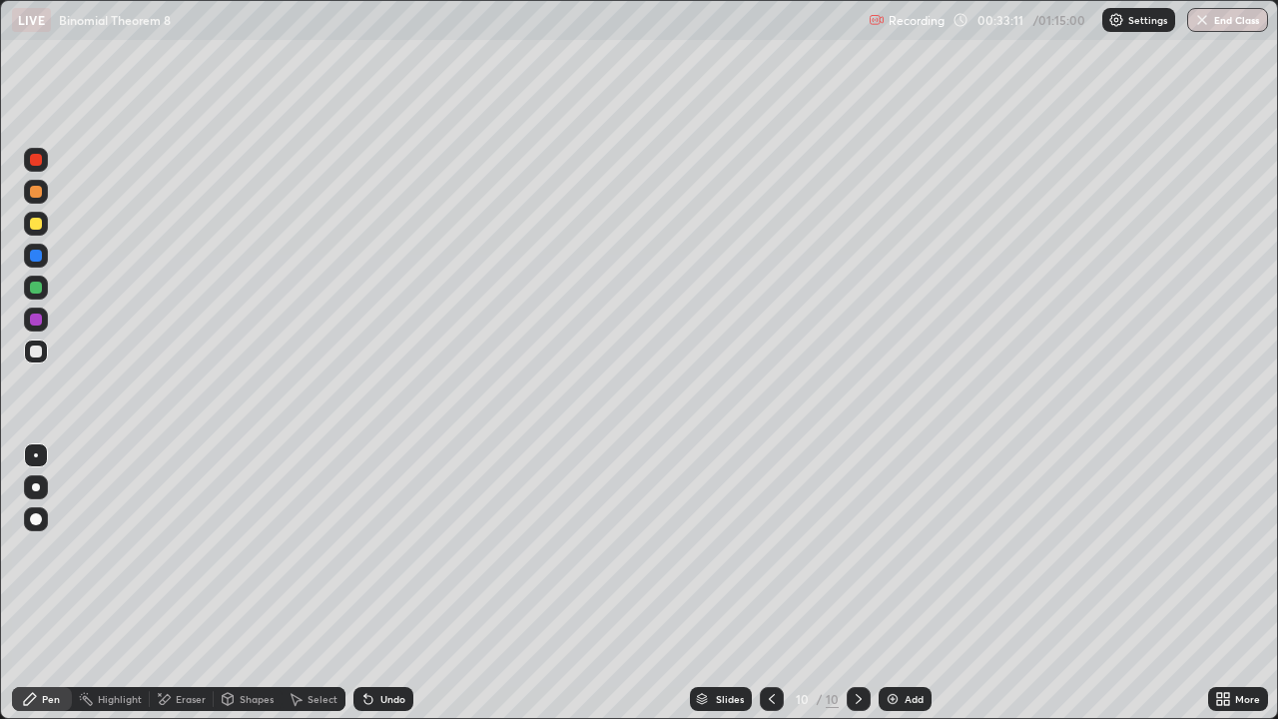
click at [32, 251] on div at bounding box center [36, 256] width 12 height 12
click at [33, 353] on div at bounding box center [36, 351] width 12 height 12
click at [377, 583] on div "Undo" at bounding box center [383, 699] width 60 height 24
click at [372, 583] on icon at bounding box center [368, 699] width 16 height 16
click at [909, 583] on div "Add" at bounding box center [914, 699] width 19 height 10
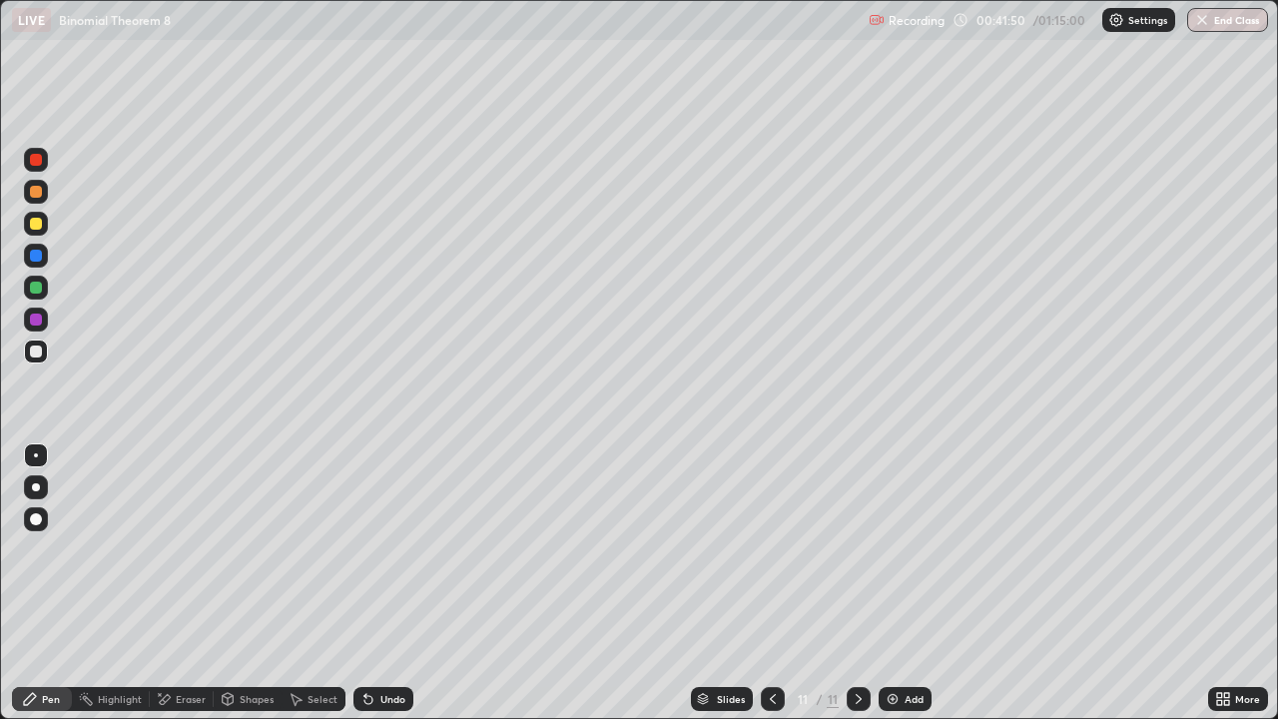
click at [33, 293] on div at bounding box center [36, 288] width 12 height 12
click at [385, 583] on div "Undo" at bounding box center [383, 699] width 60 height 24
click at [40, 351] on div at bounding box center [36, 351] width 12 height 12
click at [40, 223] on div at bounding box center [36, 224] width 12 height 12
click at [35, 352] on div at bounding box center [36, 351] width 12 height 12
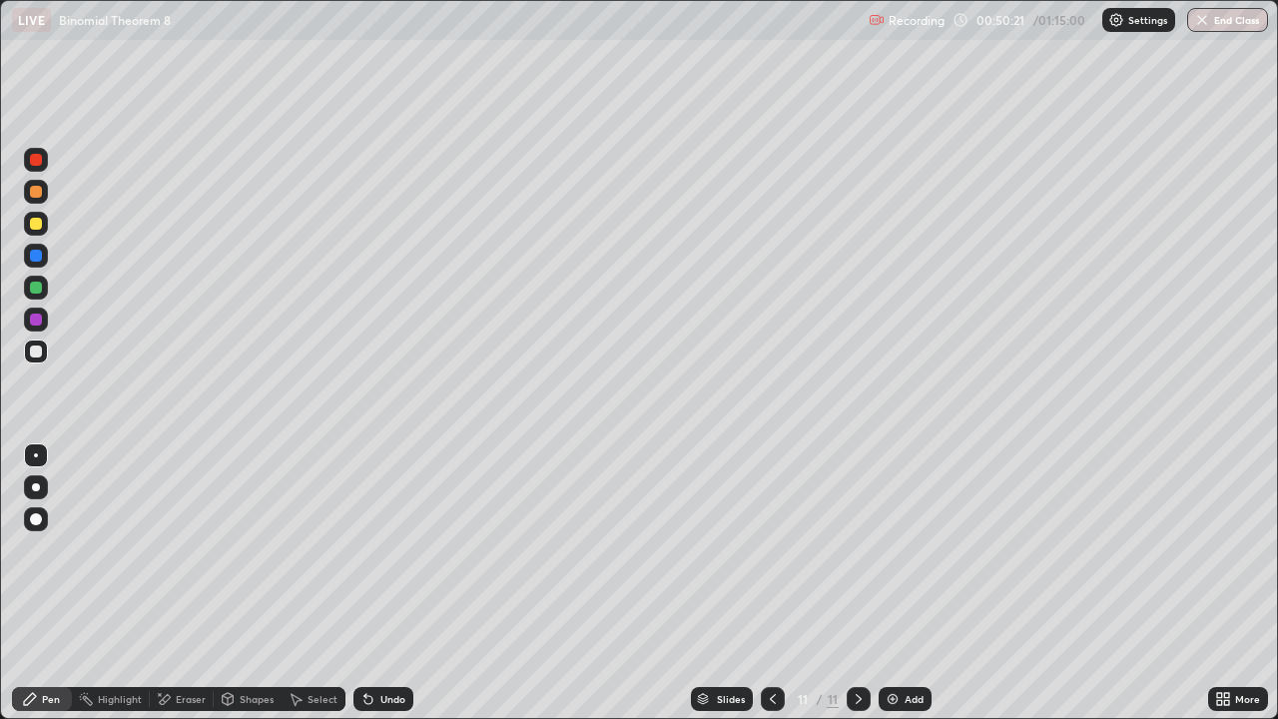
click at [885, 583] on img at bounding box center [893, 699] width 16 height 16
click at [36, 352] on div at bounding box center [36, 351] width 12 height 12
click at [36, 289] on div at bounding box center [36, 288] width 12 height 12
click at [37, 351] on div at bounding box center [36, 351] width 12 height 12
click at [380, 583] on div "Undo" at bounding box center [392, 699] width 25 height 10
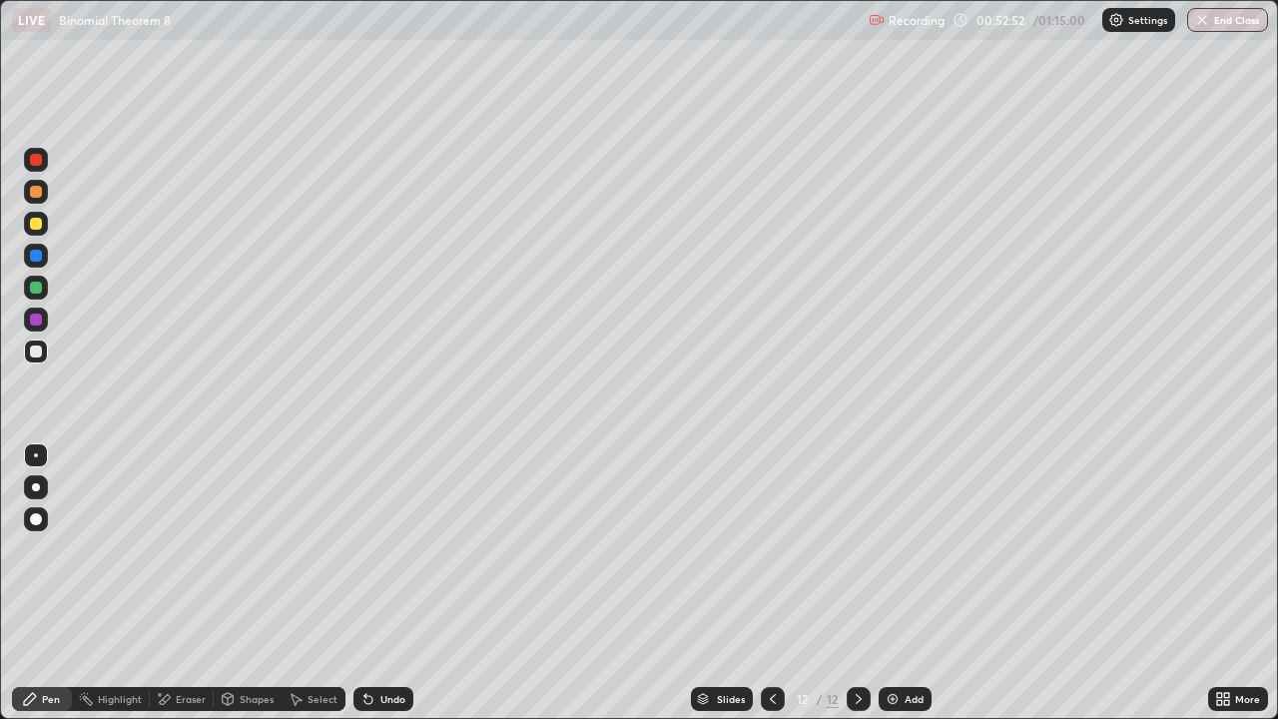
click at [380, 583] on div "Undo" at bounding box center [392, 699] width 25 height 10
click at [377, 583] on div "Undo" at bounding box center [383, 699] width 60 height 24
click at [378, 583] on div "Undo" at bounding box center [383, 699] width 60 height 24
click at [375, 583] on div "Undo" at bounding box center [383, 699] width 60 height 24
click at [374, 583] on div "Undo" at bounding box center [383, 699] width 60 height 24
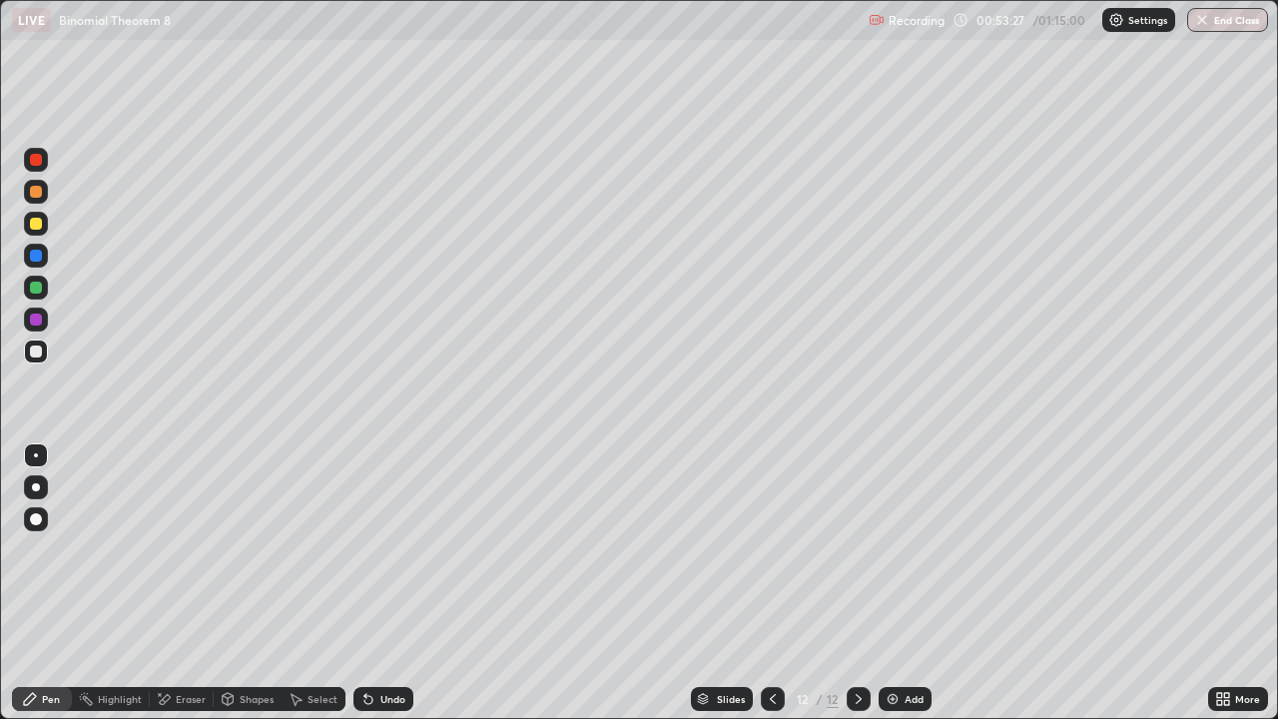
click at [372, 583] on icon at bounding box center [368, 699] width 16 height 16
click at [365, 583] on icon at bounding box center [368, 700] width 8 height 8
click at [376, 583] on div "Undo" at bounding box center [383, 699] width 60 height 24
click at [375, 583] on div "Undo" at bounding box center [383, 699] width 60 height 24
click at [392, 583] on div "Undo" at bounding box center [392, 699] width 25 height 10
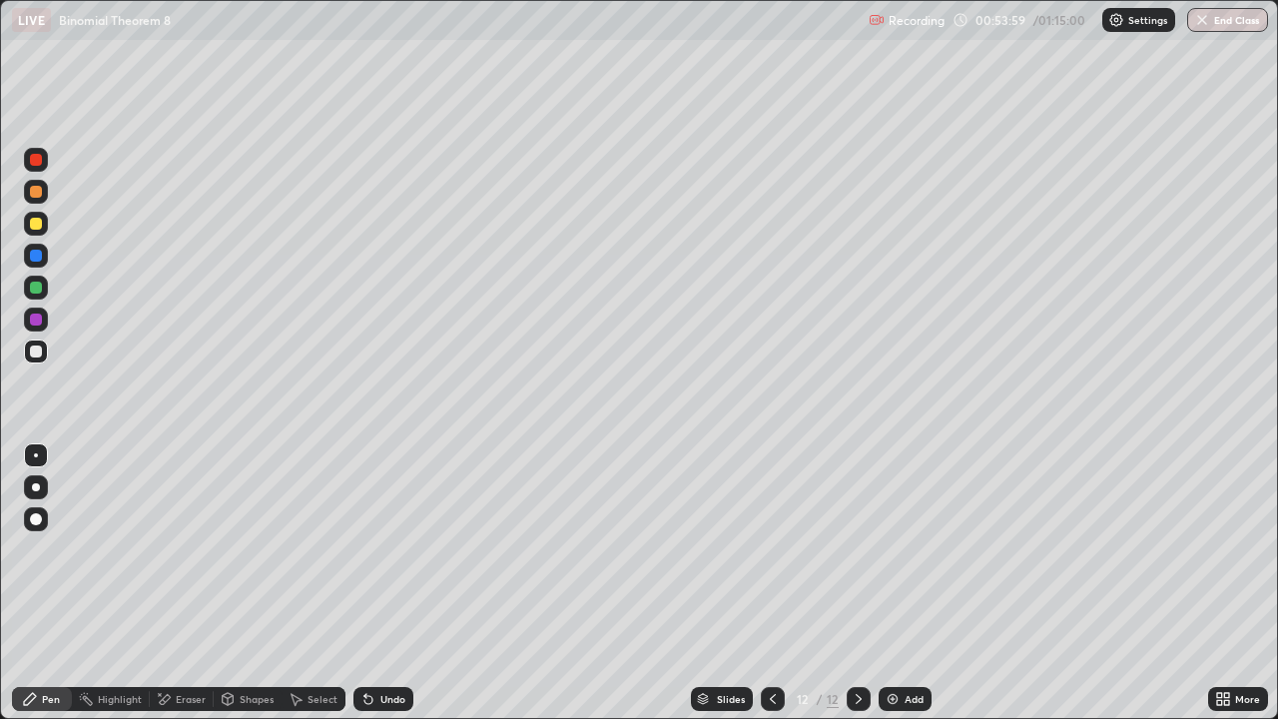
click at [390, 583] on div "Undo" at bounding box center [392, 699] width 25 height 10
click at [31, 289] on div at bounding box center [36, 288] width 12 height 12
click at [896, 583] on img at bounding box center [893, 699] width 16 height 16
click at [771, 583] on icon at bounding box center [773, 699] width 16 height 16
click at [890, 583] on img at bounding box center [893, 699] width 16 height 16
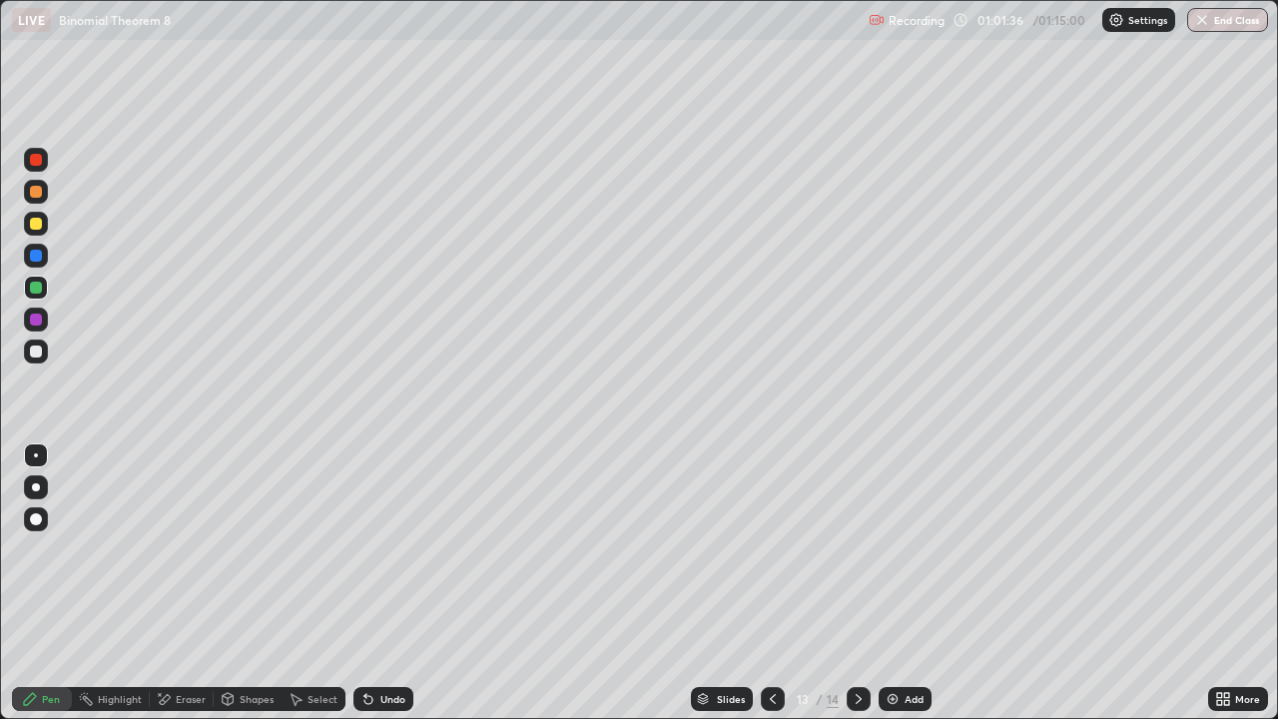
click at [770, 583] on icon at bounding box center [773, 699] width 6 height 10
click at [855, 583] on icon at bounding box center [859, 699] width 16 height 16
click at [768, 583] on icon at bounding box center [773, 699] width 16 height 16
click at [394, 583] on div "Undo" at bounding box center [392, 699] width 25 height 10
click at [388, 583] on div "Undo" at bounding box center [392, 699] width 25 height 10
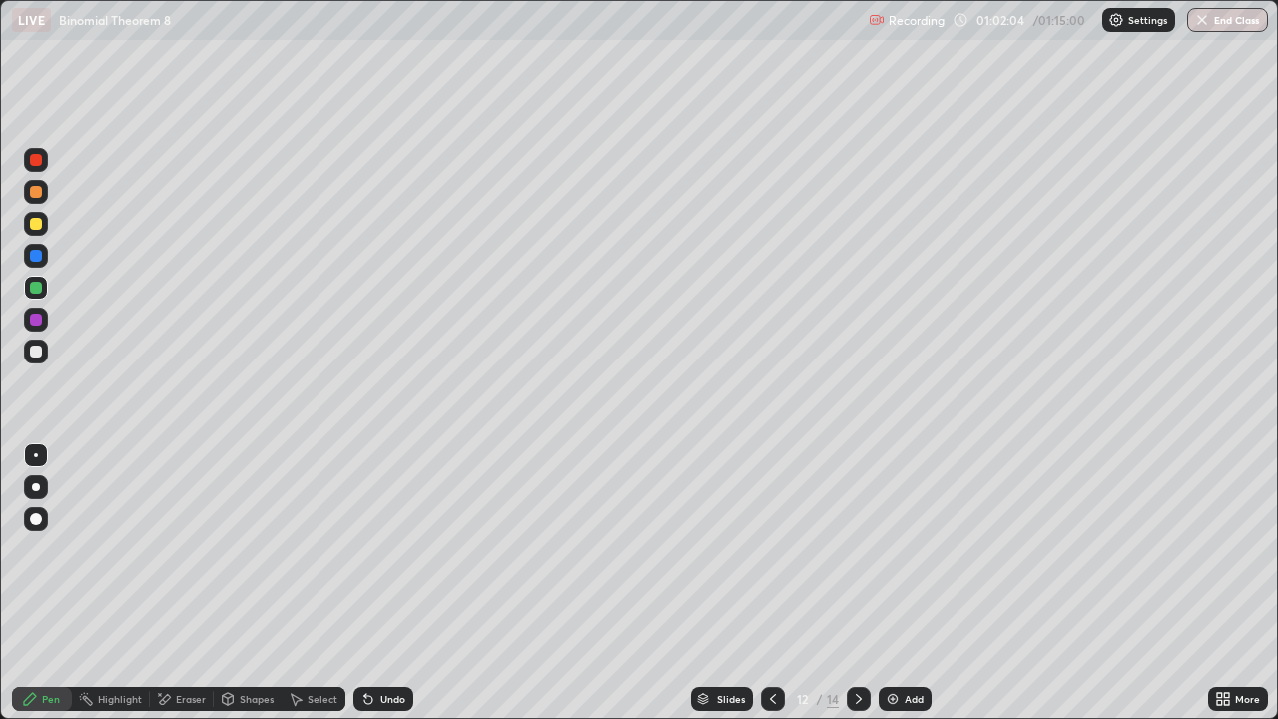
click at [858, 583] on icon at bounding box center [859, 699] width 16 height 16
click at [39, 349] on div at bounding box center [36, 351] width 12 height 12
click at [779, 583] on div at bounding box center [773, 699] width 24 height 24
click at [856, 583] on icon at bounding box center [859, 699] width 6 height 10
click at [762, 583] on div at bounding box center [773, 699] width 24 height 24
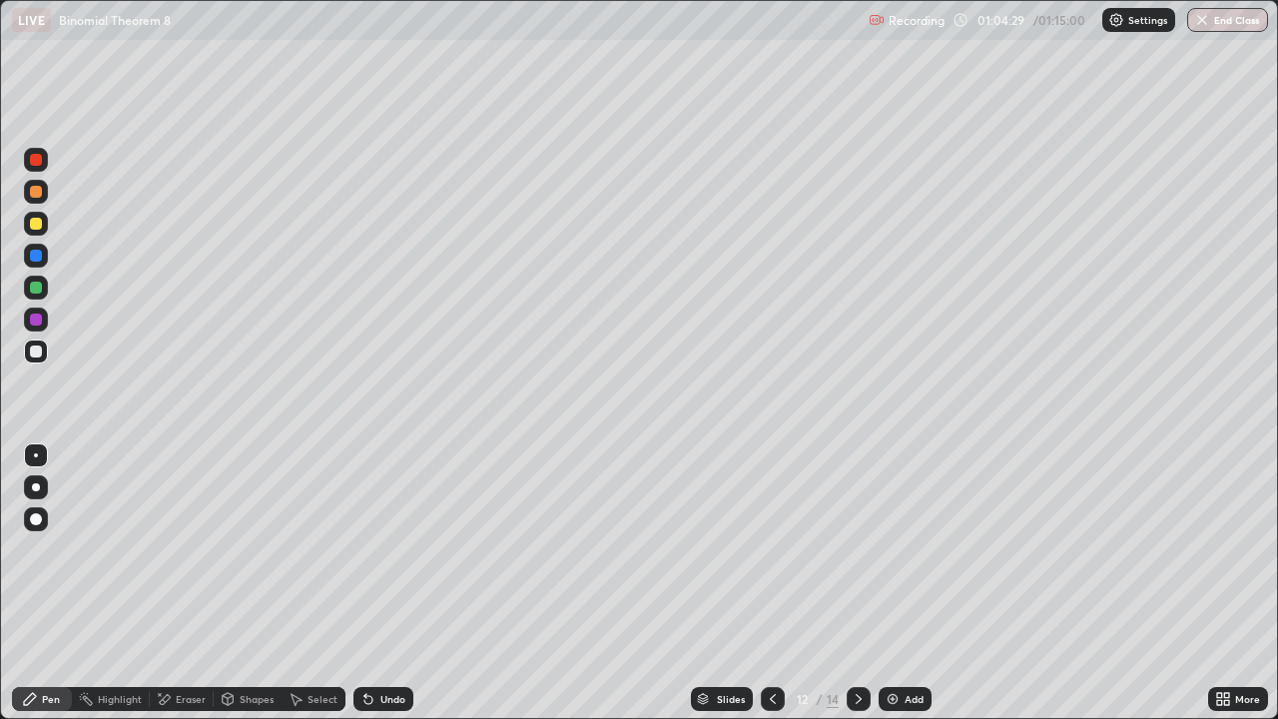
click at [860, 583] on icon at bounding box center [859, 699] width 16 height 16
click at [771, 583] on icon at bounding box center [773, 699] width 16 height 16
click at [857, 583] on icon at bounding box center [859, 699] width 6 height 10
click at [765, 583] on icon at bounding box center [773, 699] width 16 height 16
click at [851, 583] on icon at bounding box center [859, 699] width 16 height 16
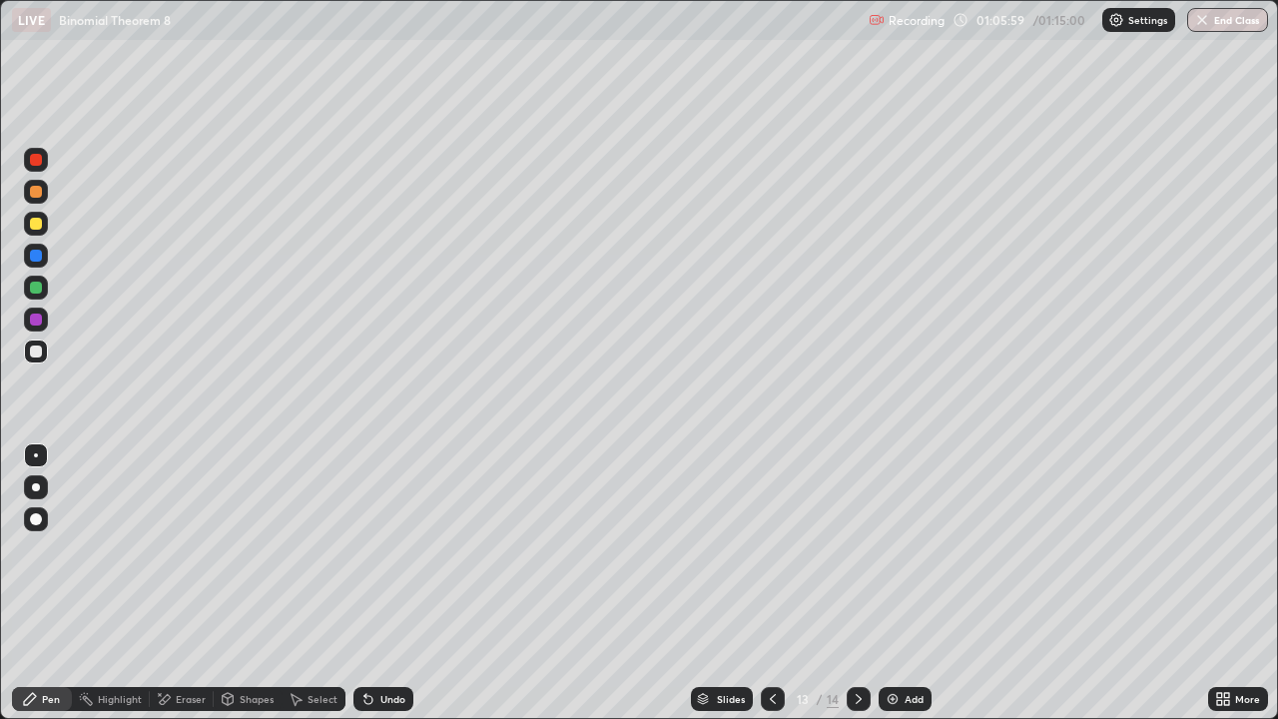
click at [771, 583] on icon at bounding box center [773, 699] width 16 height 16
click at [851, 583] on icon at bounding box center [859, 699] width 16 height 16
click at [38, 351] on div at bounding box center [36, 351] width 12 height 12
click at [180, 583] on div "Eraser" at bounding box center [191, 699] width 30 height 10
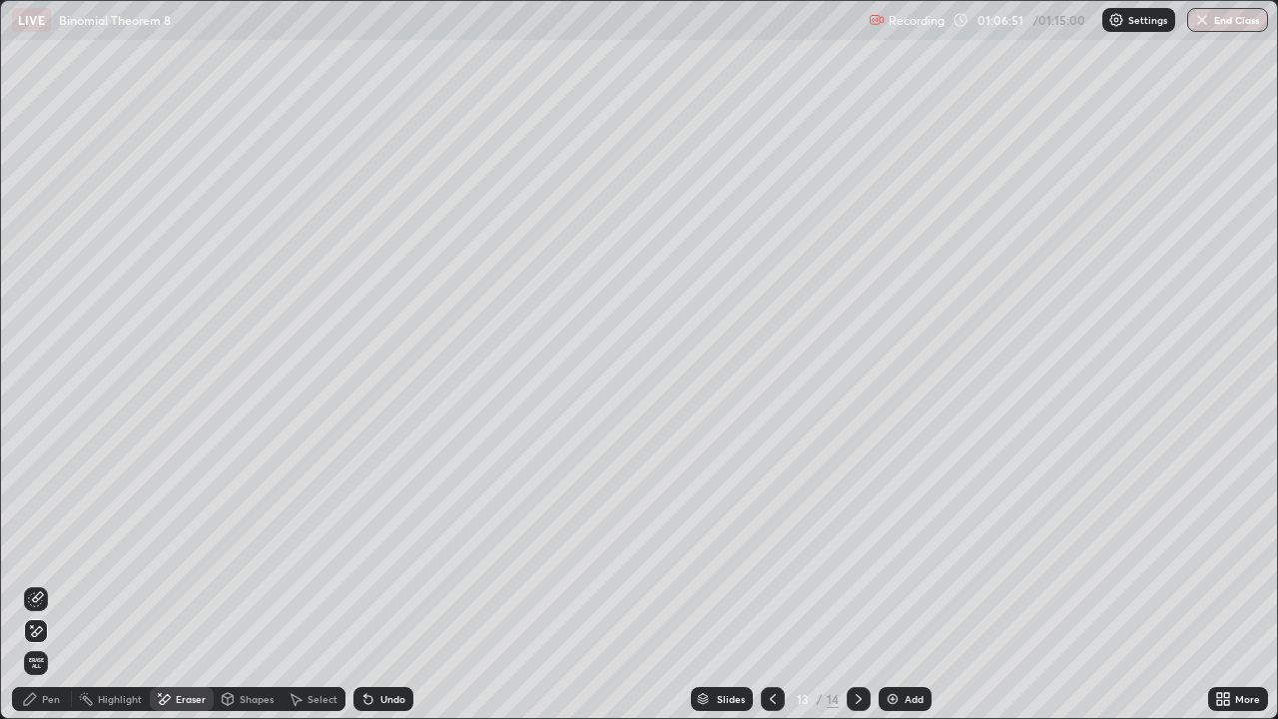
click at [45, 583] on div "Pen" at bounding box center [51, 699] width 18 height 10
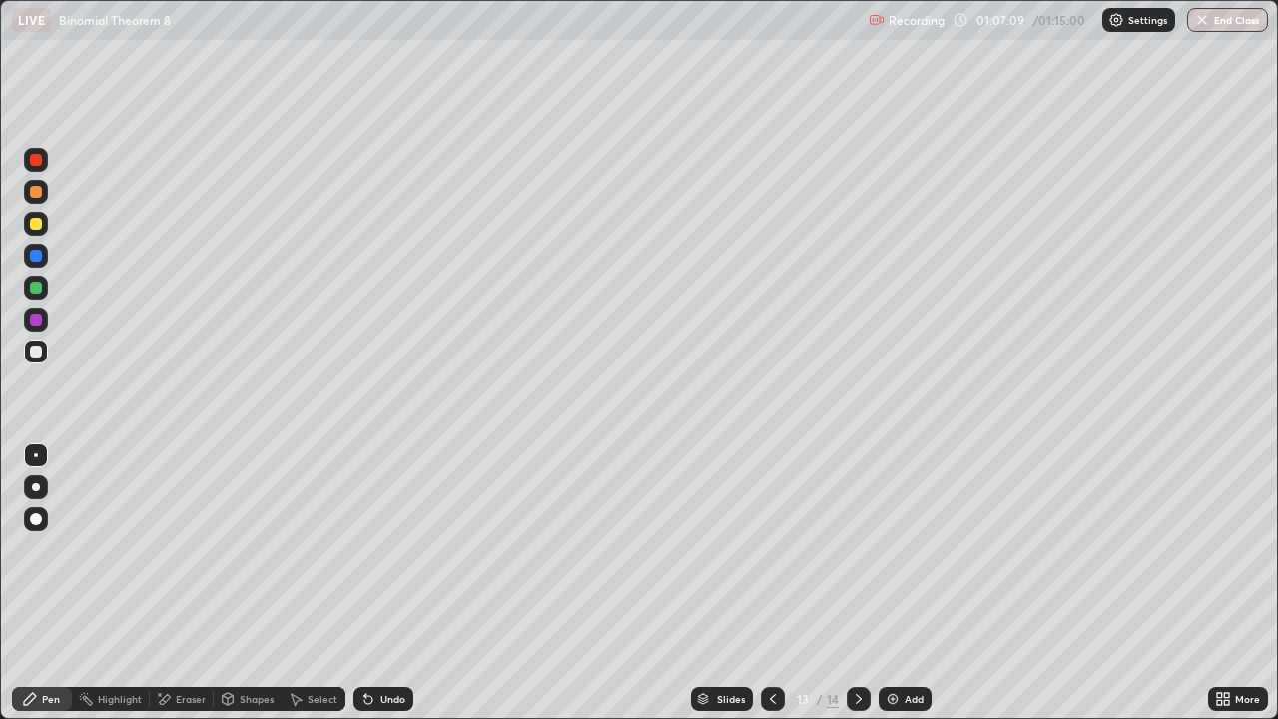
click at [177, 583] on div "Eraser" at bounding box center [191, 699] width 30 height 10
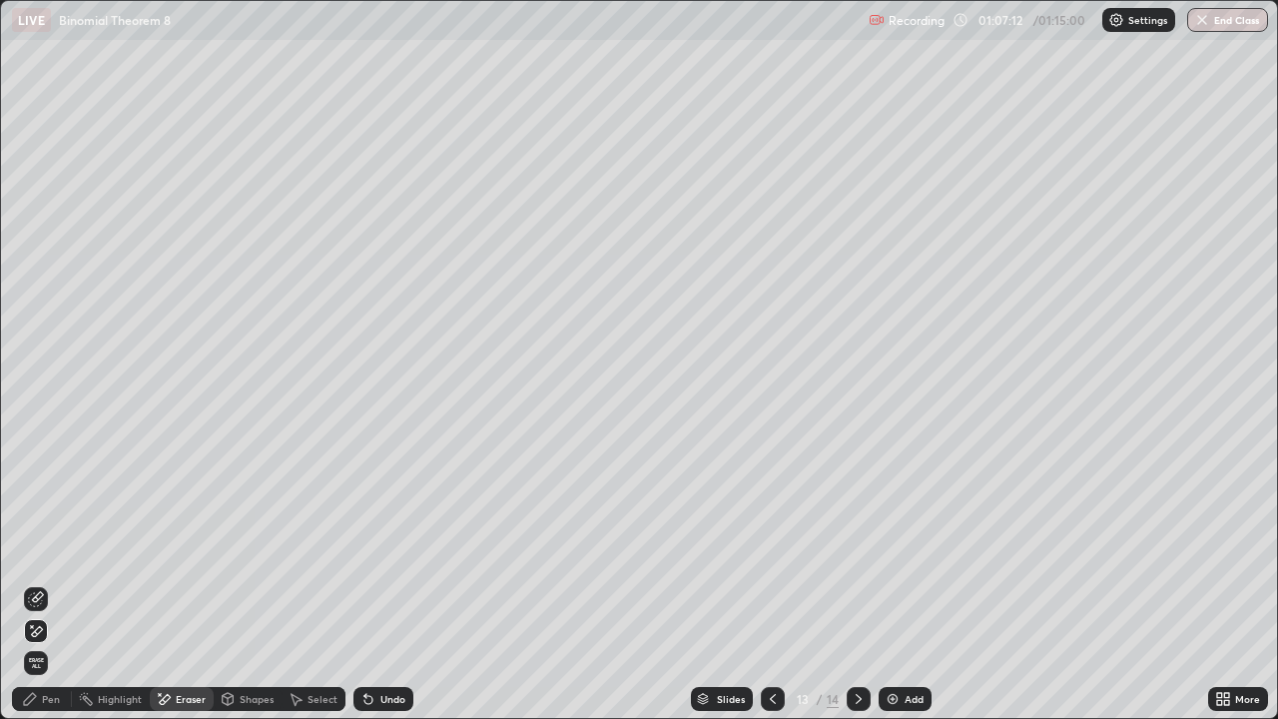
click at [44, 583] on div "Pen" at bounding box center [51, 699] width 18 height 10
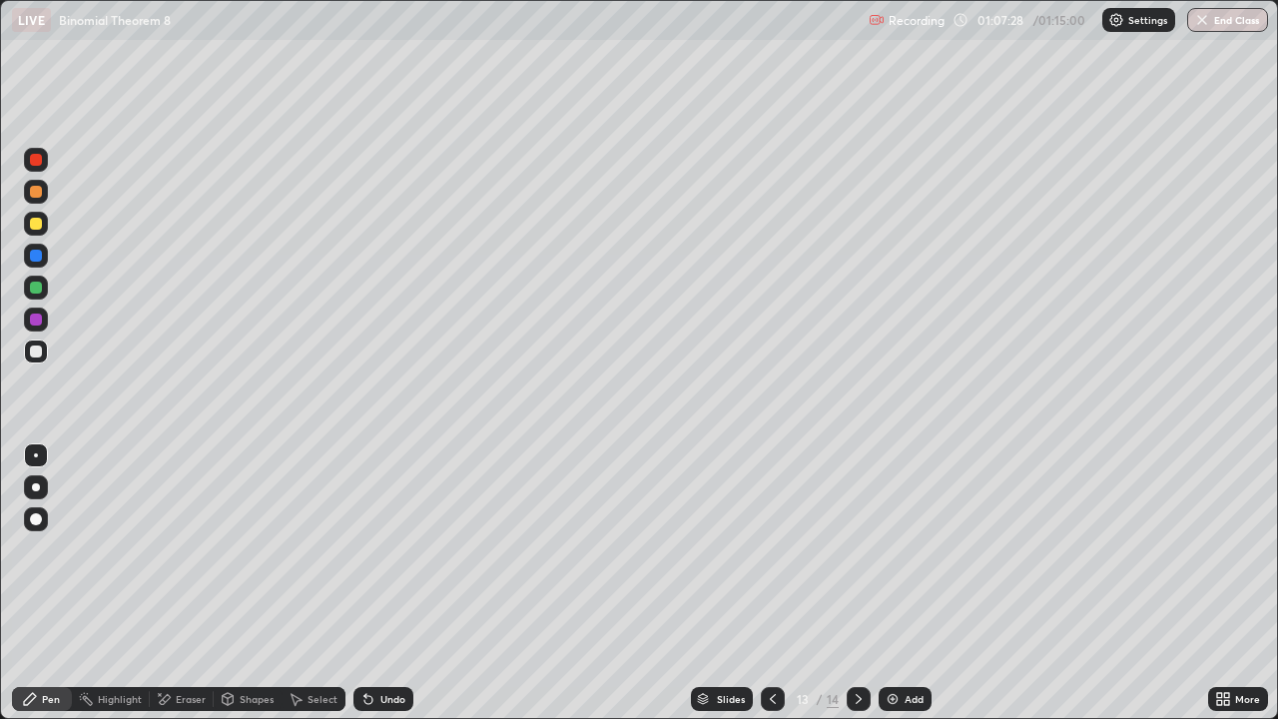
click at [771, 583] on icon at bounding box center [773, 699] width 16 height 16
click at [856, 583] on div at bounding box center [859, 699] width 24 height 24
click at [770, 583] on icon at bounding box center [773, 699] width 6 height 10
click at [867, 583] on div at bounding box center [859, 699] width 24 height 24
click at [183, 583] on div "Eraser" at bounding box center [191, 699] width 30 height 10
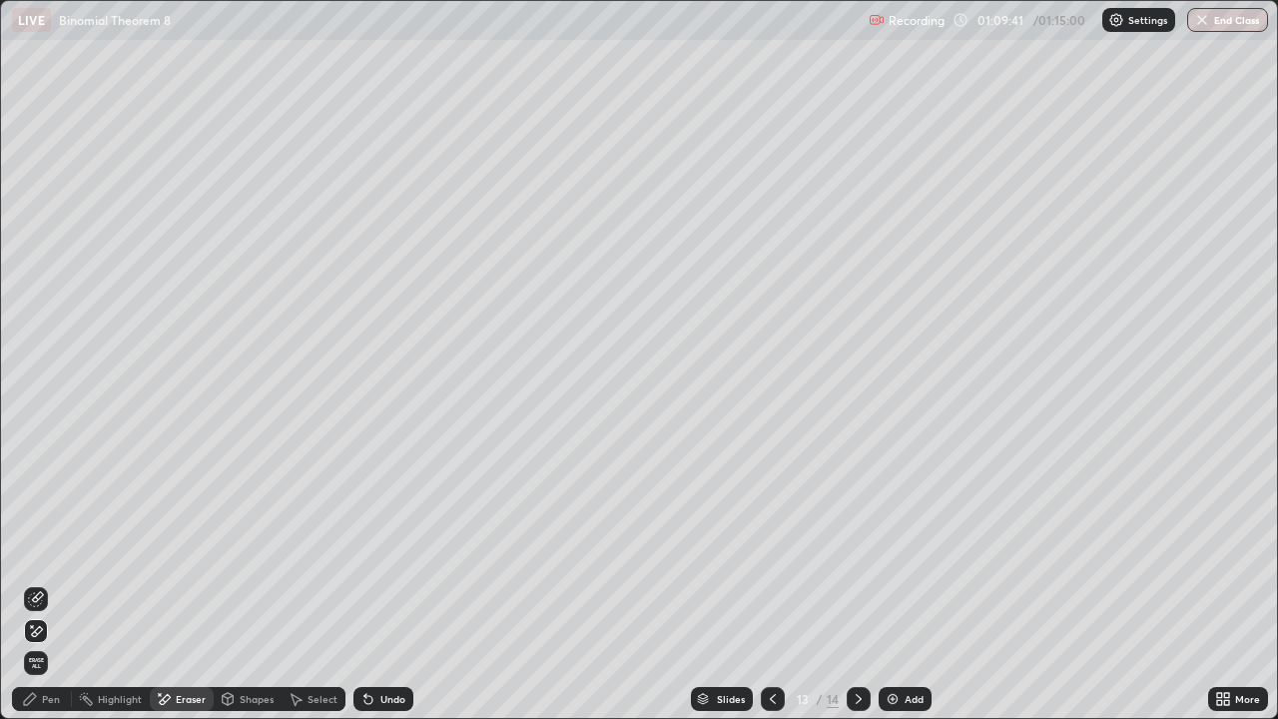
click at [52, 583] on div "Pen" at bounding box center [51, 699] width 18 height 10
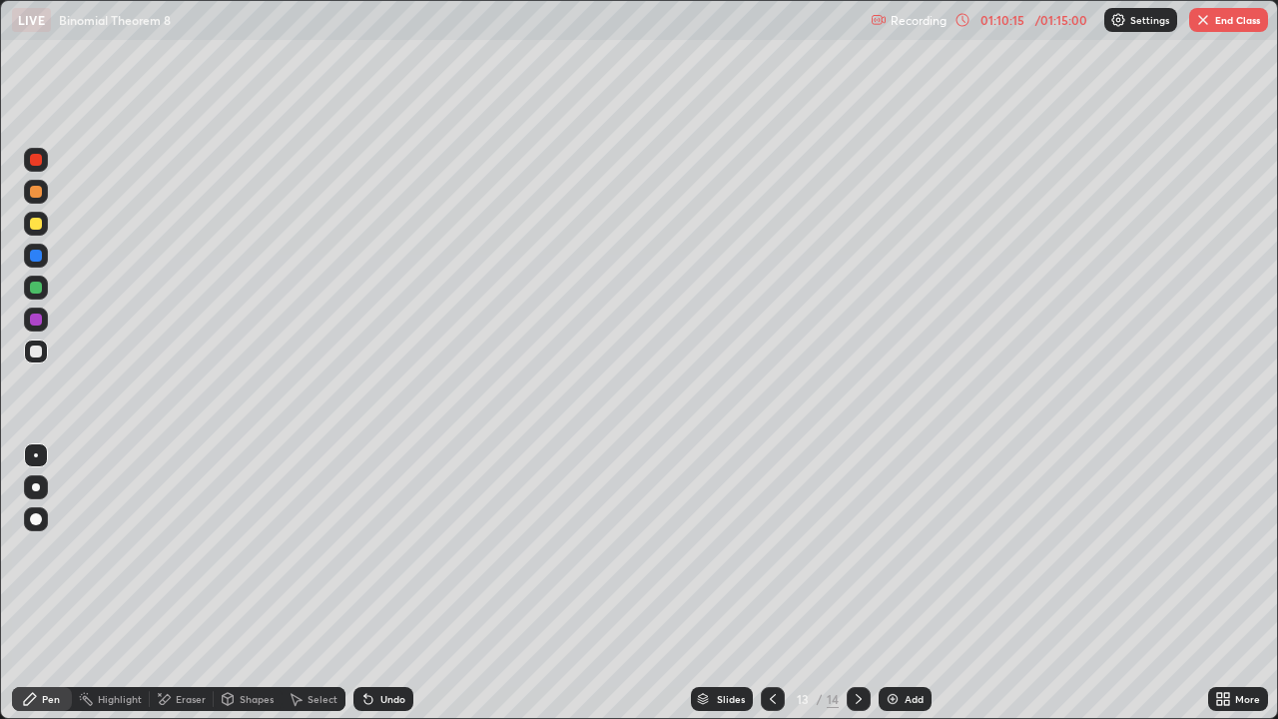
click at [35, 226] on div at bounding box center [36, 224] width 12 height 12
click at [174, 583] on div "Eraser" at bounding box center [182, 699] width 64 height 24
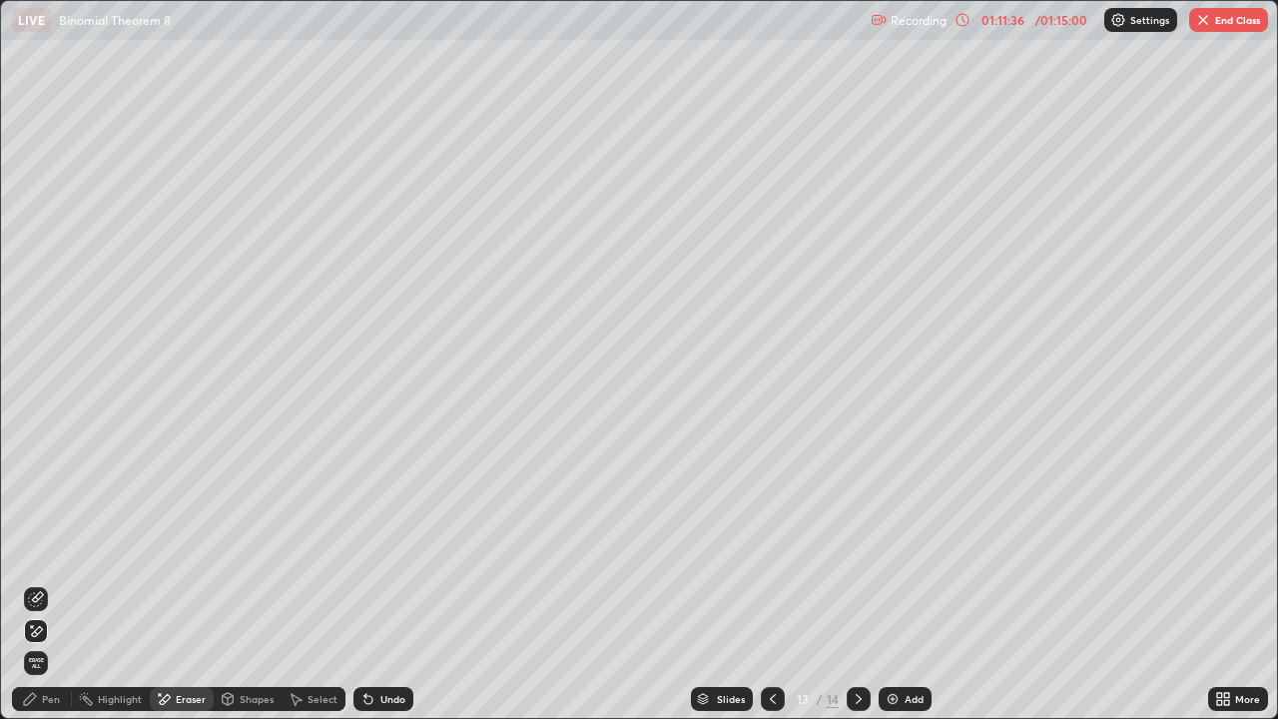
click at [39, 583] on icon at bounding box center [36, 599] width 16 height 16
click at [36, 583] on icon at bounding box center [30, 699] width 16 height 16
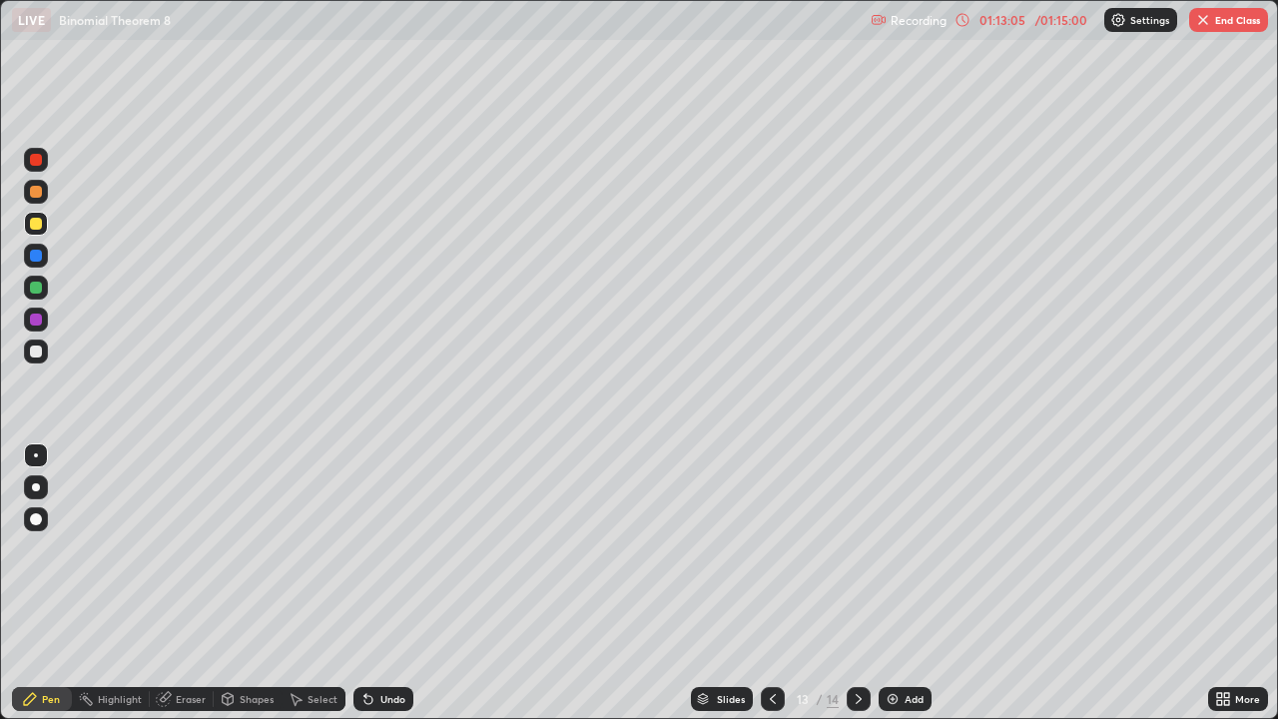
click at [856, 583] on icon at bounding box center [859, 699] width 16 height 16
click at [37, 220] on div at bounding box center [36, 224] width 12 height 12
click at [34, 348] on div at bounding box center [36, 351] width 12 height 12
click at [771, 583] on icon at bounding box center [773, 699] width 16 height 16
click at [859, 583] on icon at bounding box center [859, 699] width 16 height 16
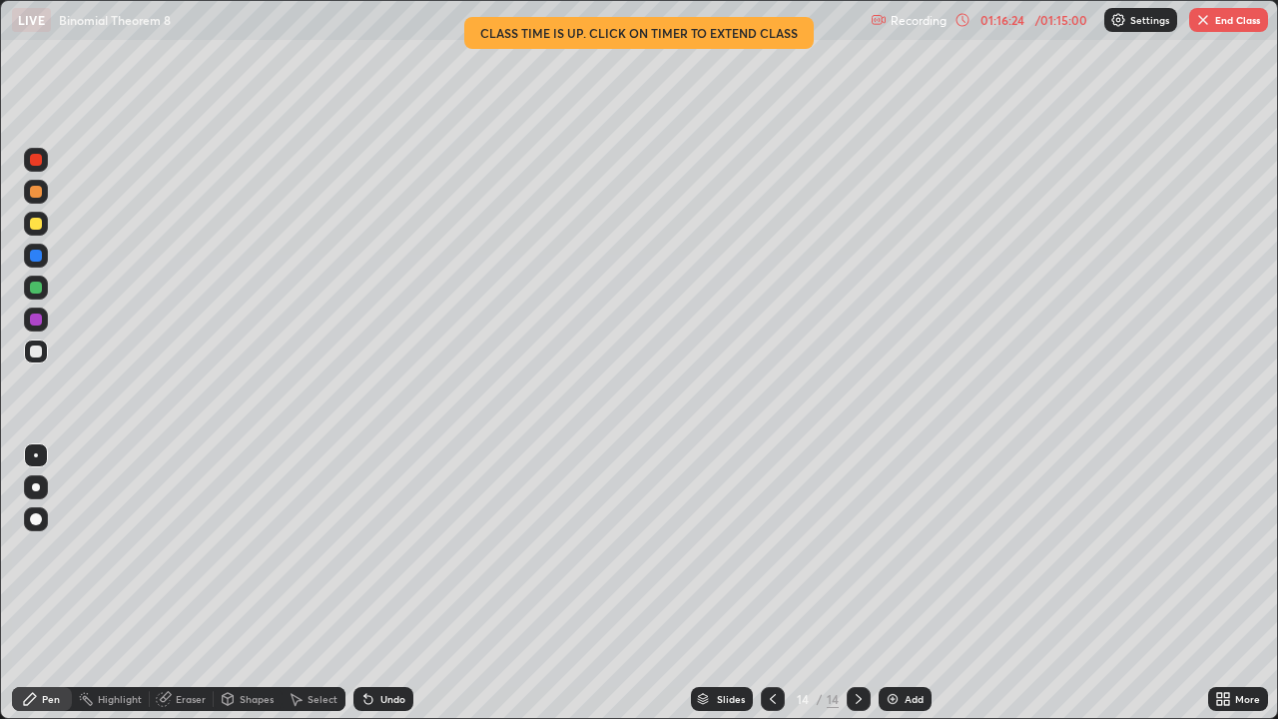
click at [37, 352] on div at bounding box center [36, 351] width 12 height 12
click at [35, 352] on div at bounding box center [36, 351] width 12 height 12
click at [37, 353] on div at bounding box center [36, 351] width 12 height 12
click at [37, 289] on div at bounding box center [36, 288] width 12 height 12
click at [40, 299] on div at bounding box center [36, 288] width 24 height 24
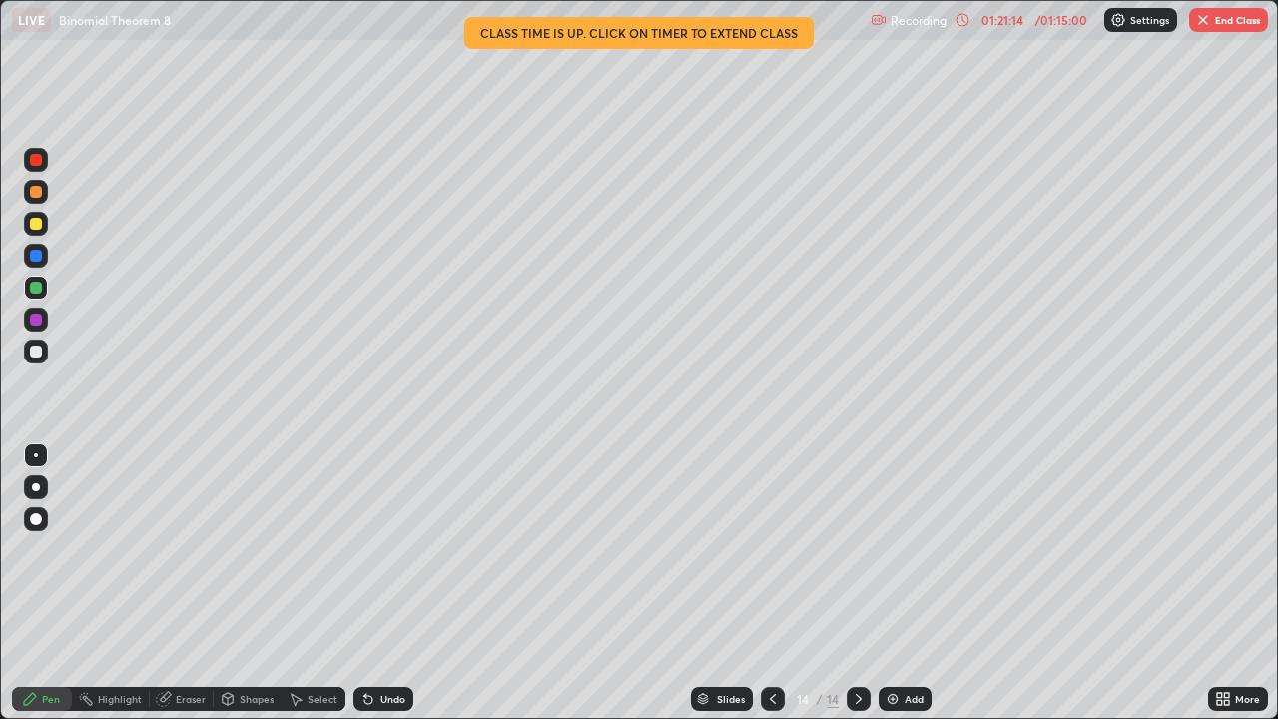
click at [34, 350] on div at bounding box center [36, 351] width 12 height 12
click at [40, 264] on div at bounding box center [36, 256] width 24 height 24
click at [895, 583] on img at bounding box center [893, 699] width 16 height 16
click at [36, 349] on div at bounding box center [36, 351] width 12 height 12
click at [25, 292] on div at bounding box center [36, 288] width 24 height 24
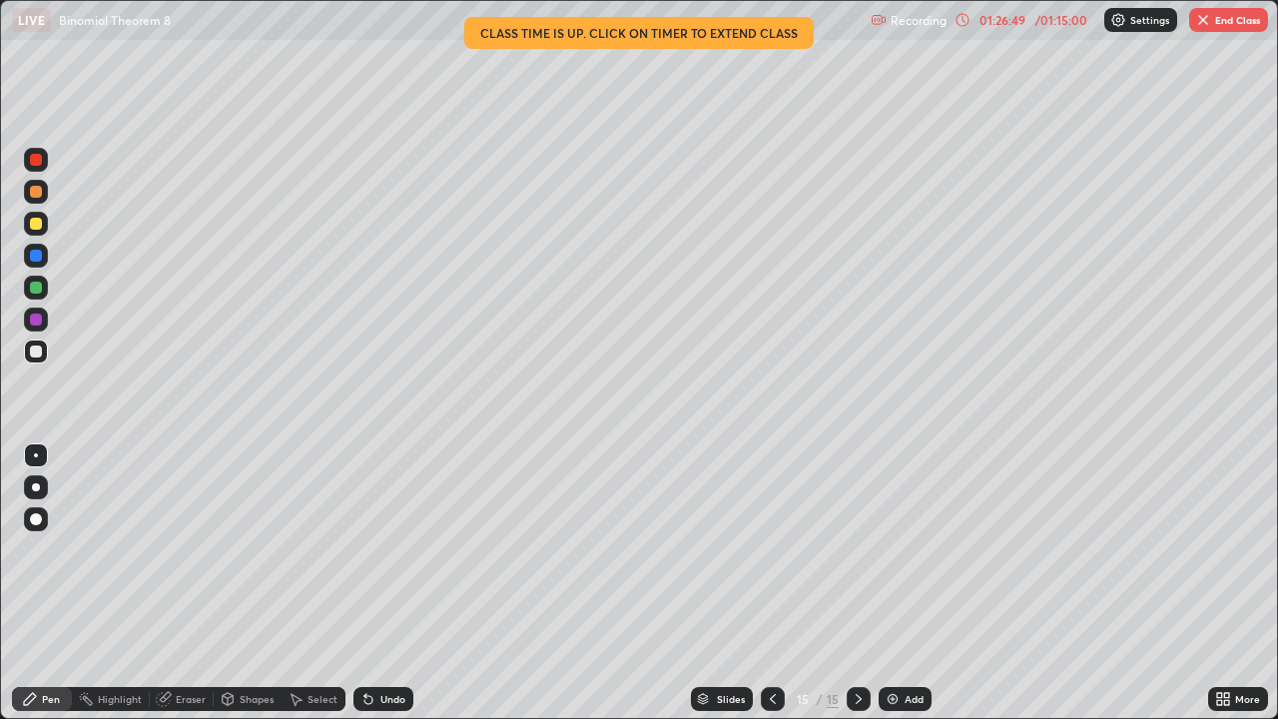
click at [37, 356] on div at bounding box center [36, 351] width 12 height 12
